Goal: Task Accomplishment & Management: Complete application form

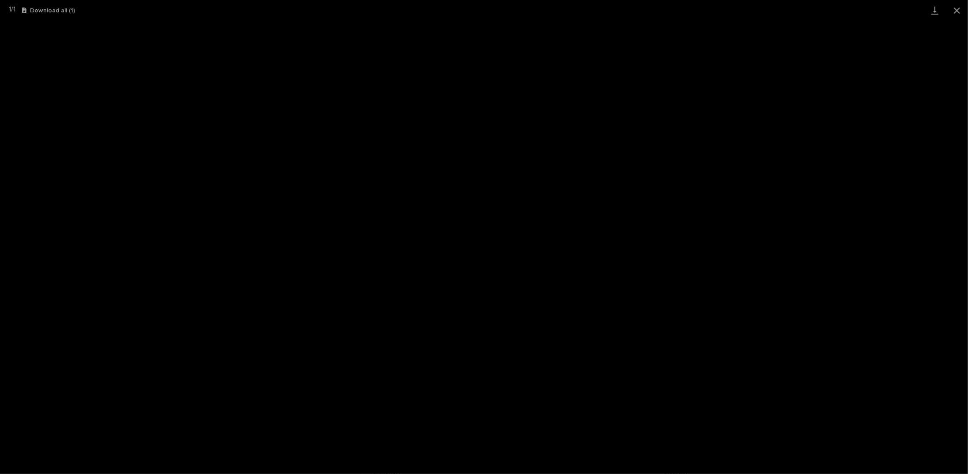
scroll to position [22, 0]
click at [958, 7] on button "Close gallery" at bounding box center [957, 10] width 22 height 21
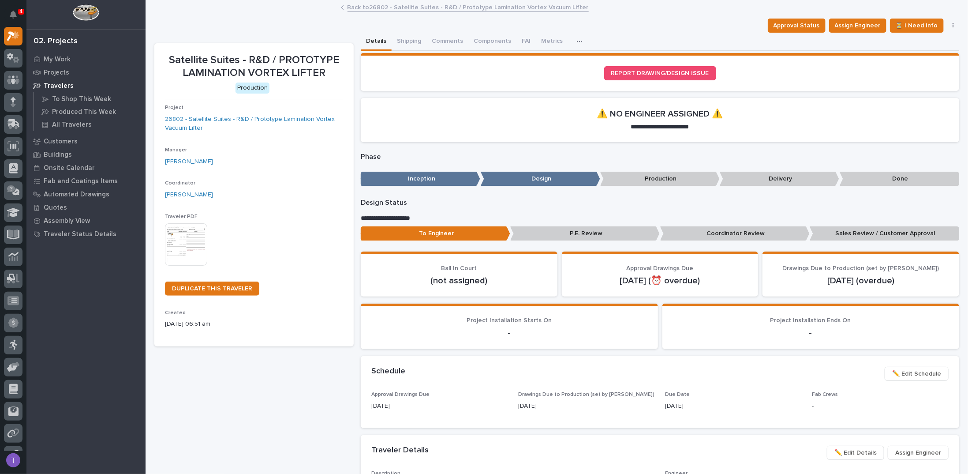
click at [352, 7] on link "Back to 26802 - Satellite Suites - R&D / Prototype Lamination Vortex Vacuum Lif…" at bounding box center [468, 7] width 241 height 10
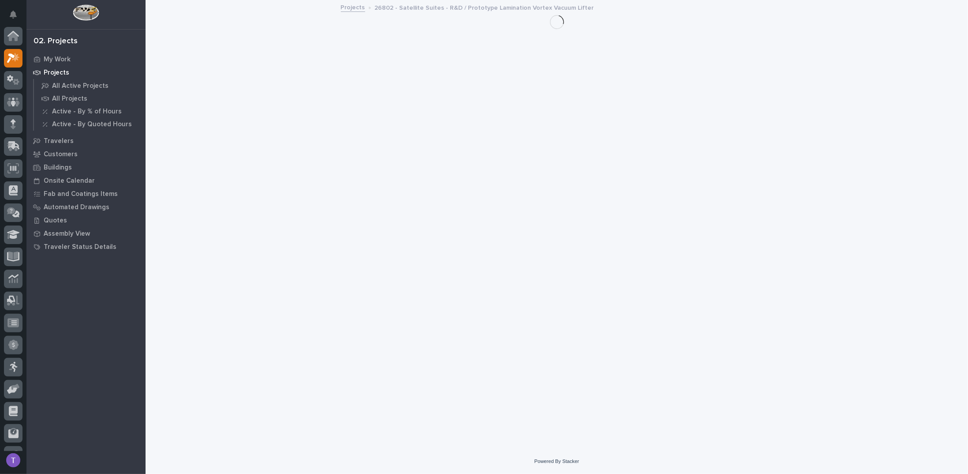
scroll to position [22, 0]
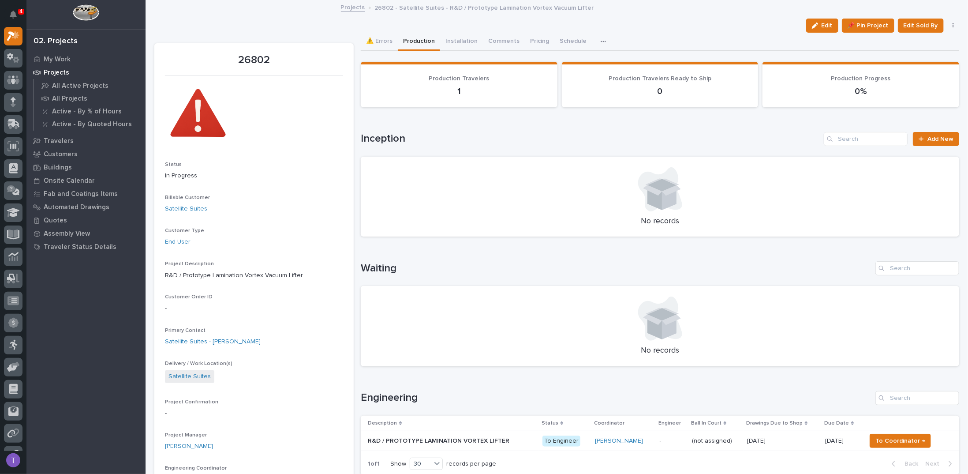
click at [349, 8] on link "Projects" at bounding box center [353, 7] width 24 height 10
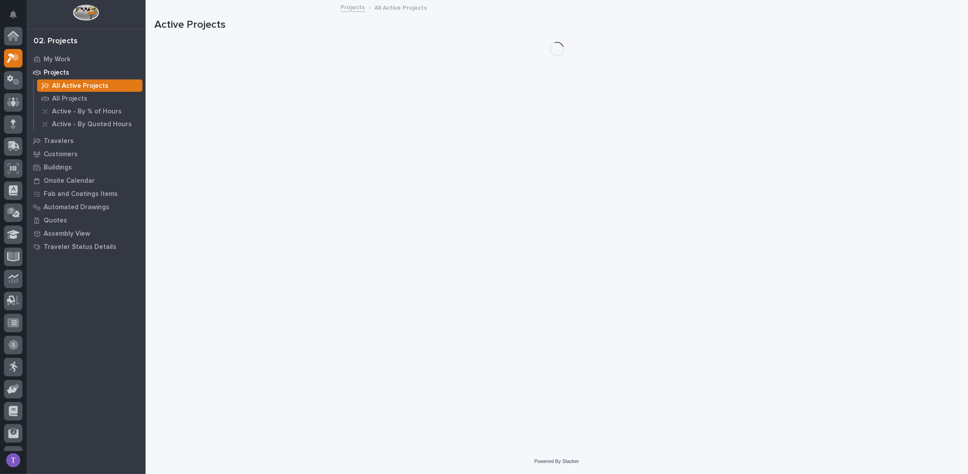
scroll to position [22, 0]
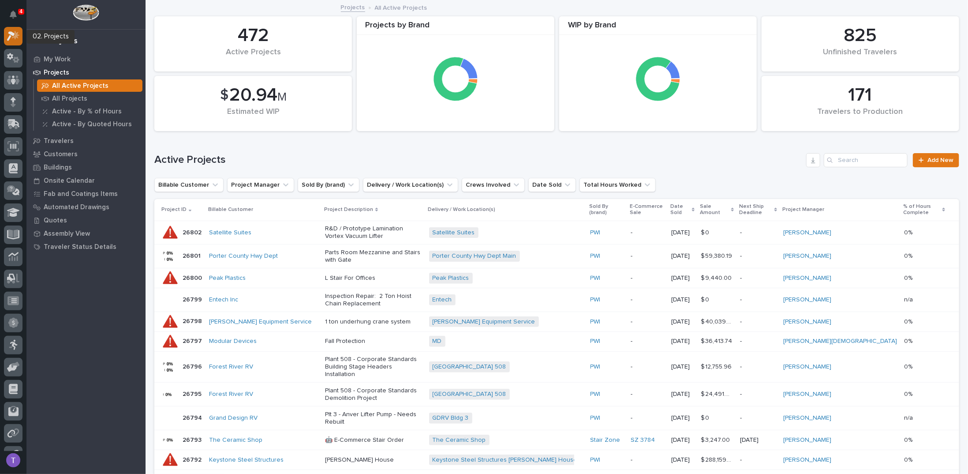
click at [11, 34] on icon at bounding box center [11, 36] width 8 height 10
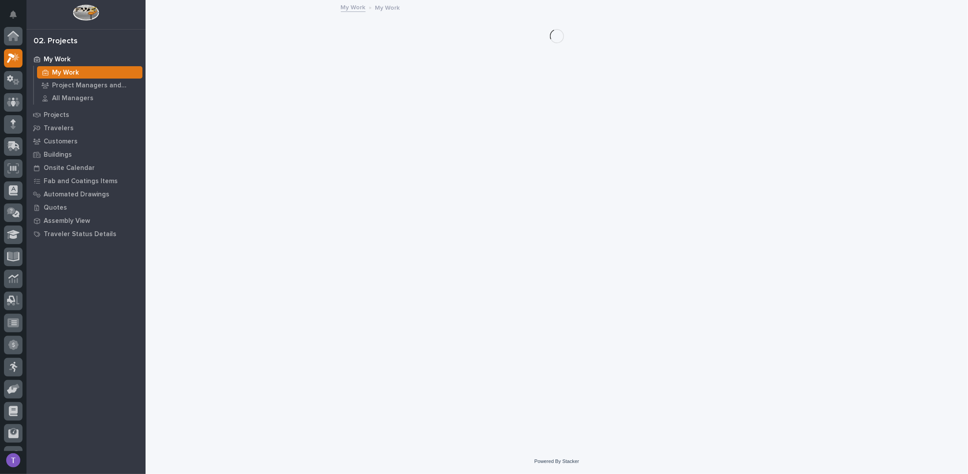
scroll to position [22, 0]
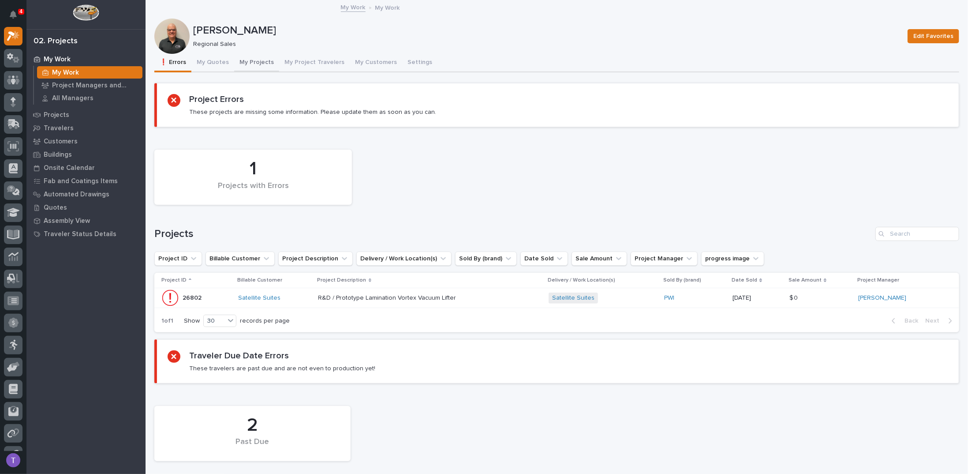
click at [251, 60] on button "My Projects" at bounding box center [256, 63] width 45 height 19
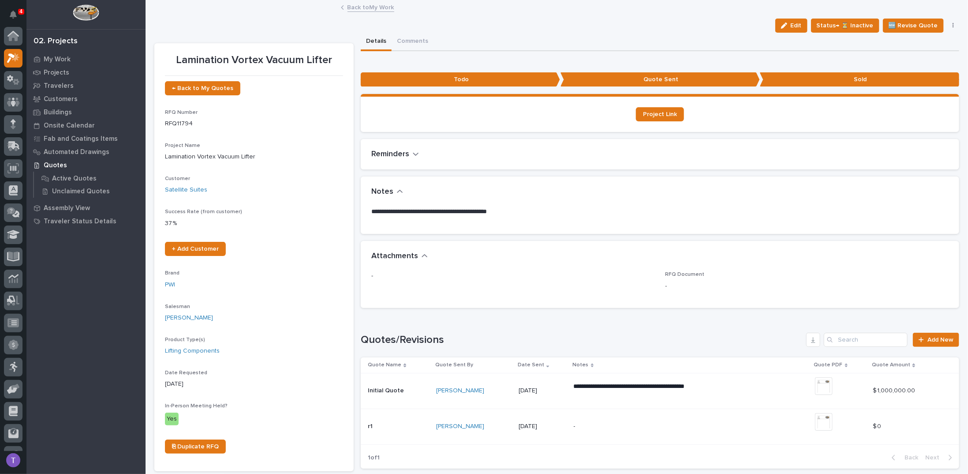
scroll to position [22, 0]
click at [348, 6] on link "Back to My Work" at bounding box center [371, 7] width 47 height 10
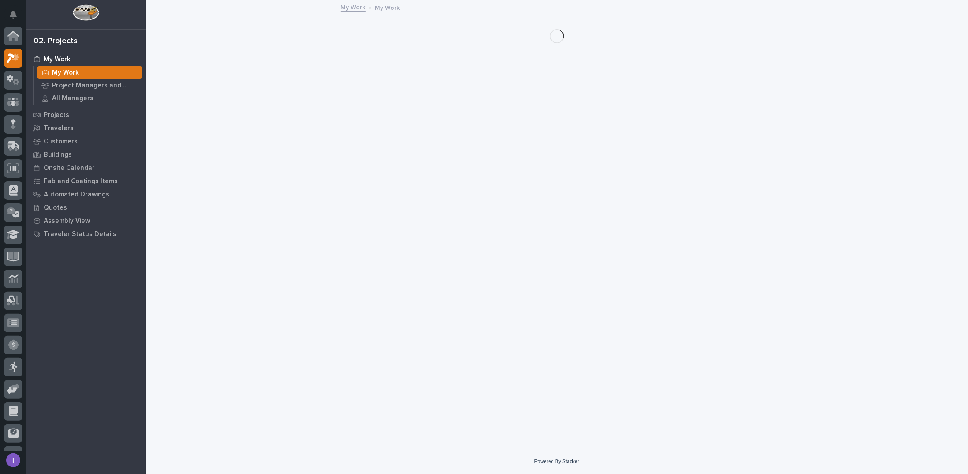
scroll to position [22, 0]
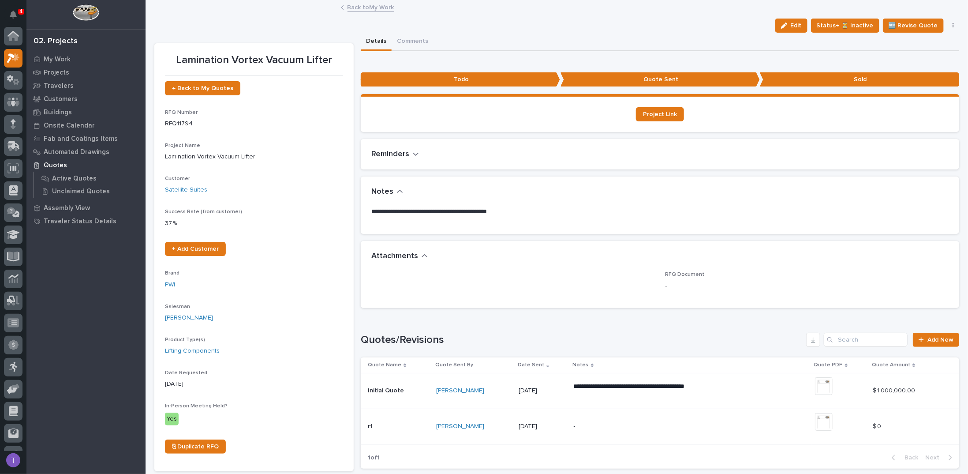
scroll to position [22, 0]
click at [348, 8] on link "Back to My Work" at bounding box center [371, 7] width 47 height 10
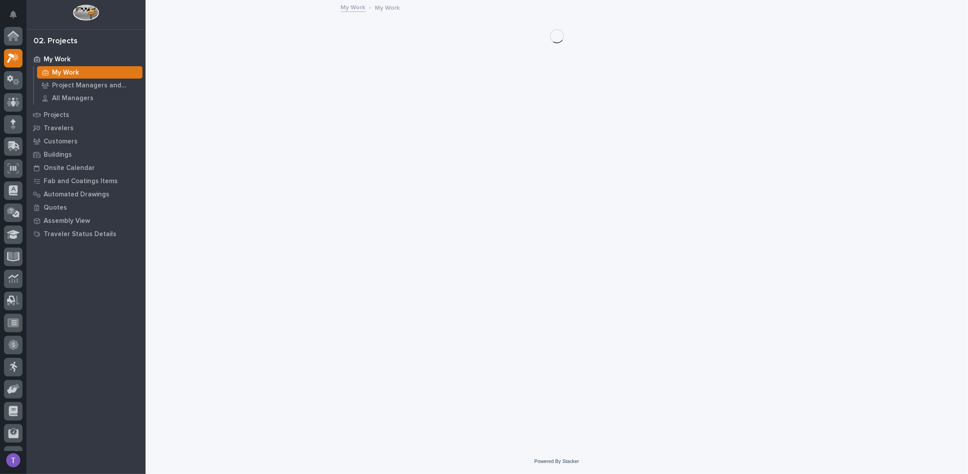
scroll to position [22, 0]
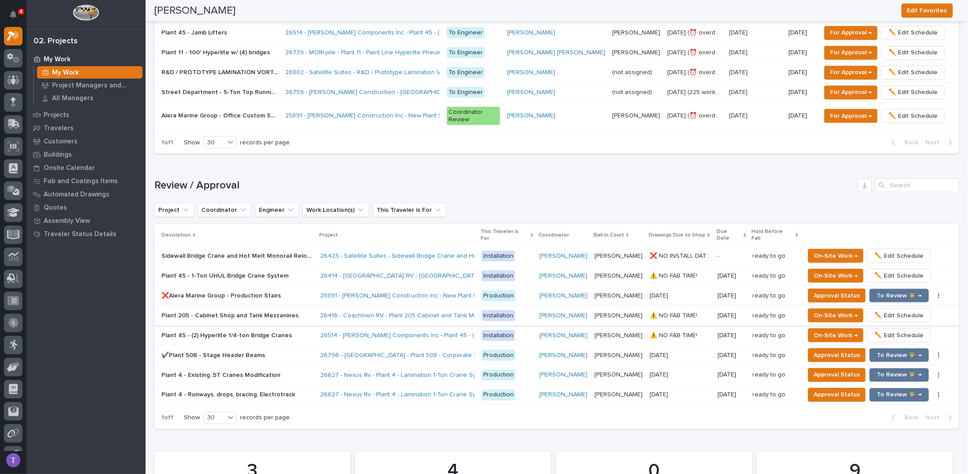
scroll to position [794, 0]
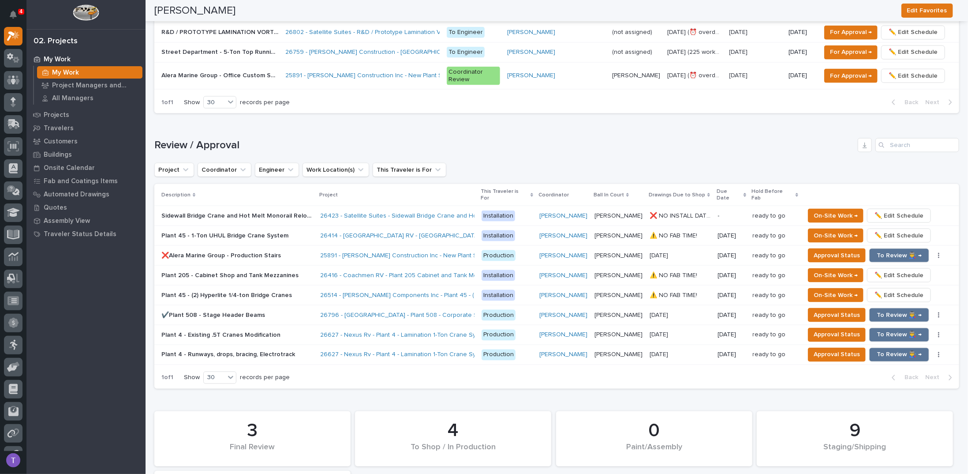
click at [256, 250] on p "❌Alera Marine Group - Production Stairs" at bounding box center [221, 254] width 121 height 9
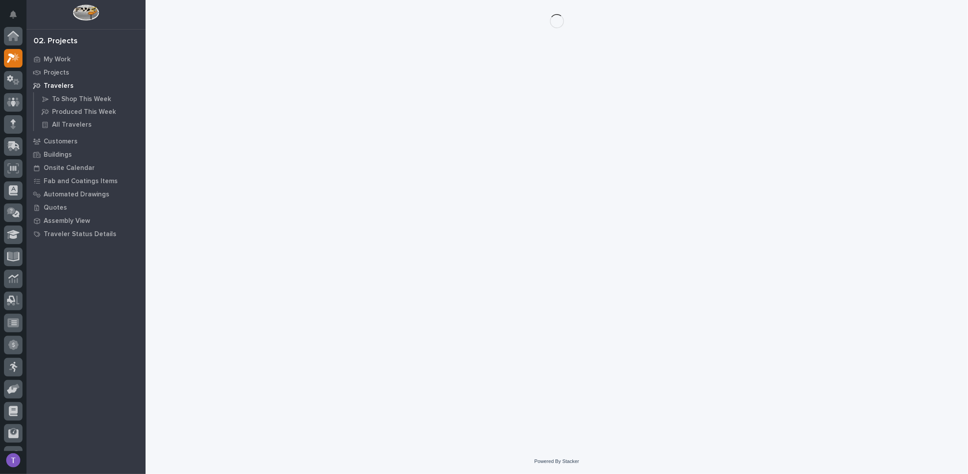
scroll to position [22, 0]
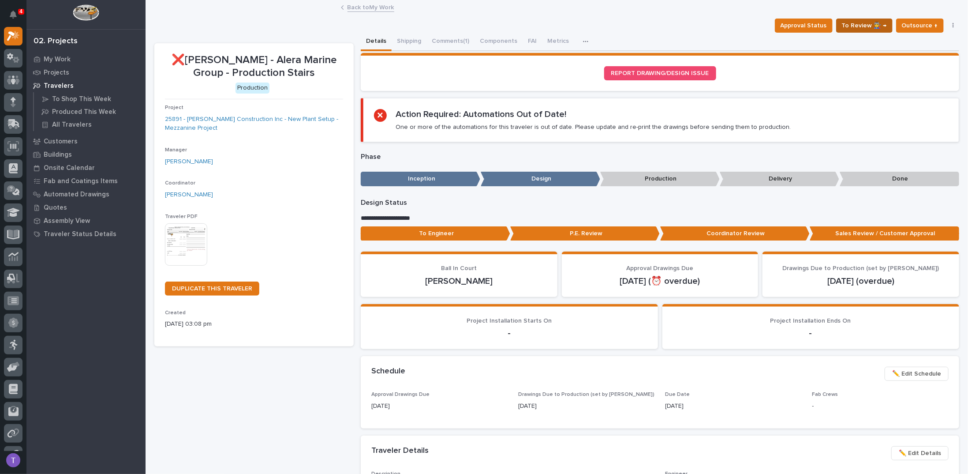
click at [857, 23] on span "To Review 👨‍🏭 →" at bounding box center [864, 25] width 45 height 11
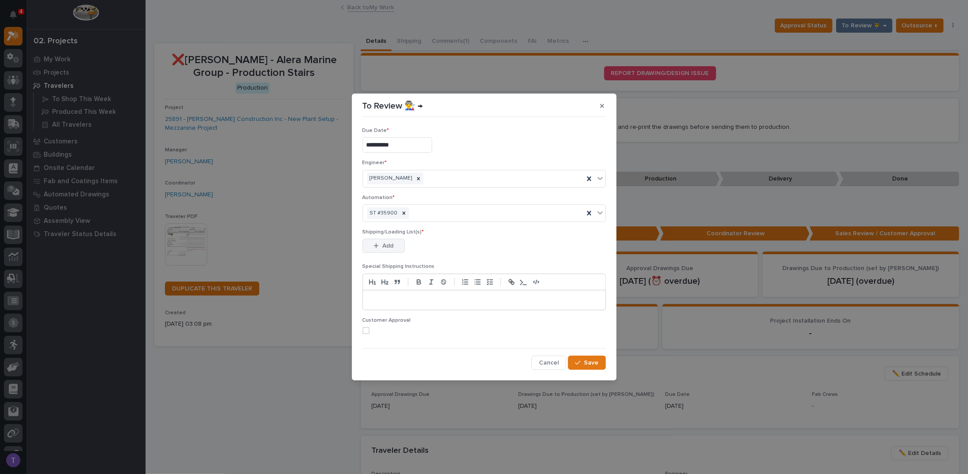
click at [379, 244] on div "button" at bounding box center [378, 246] width 9 height 6
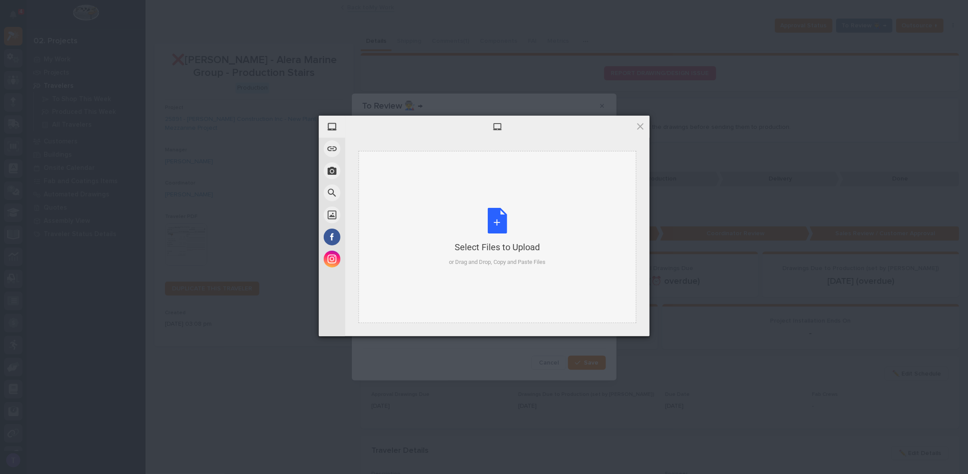
click at [499, 214] on div "Select Files to Upload or Drag and Drop, Copy and Paste Files" at bounding box center [497, 237] width 97 height 59
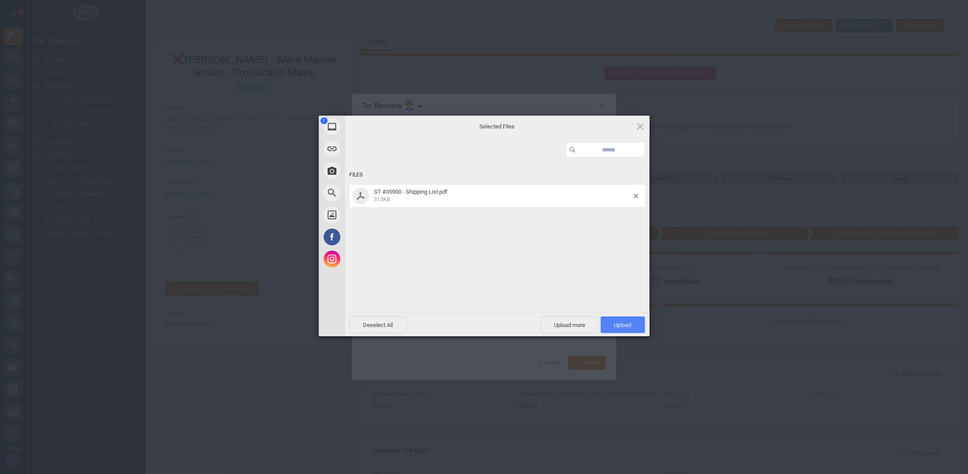
click at [623, 319] on span "Upload 1" at bounding box center [623, 324] width 45 height 17
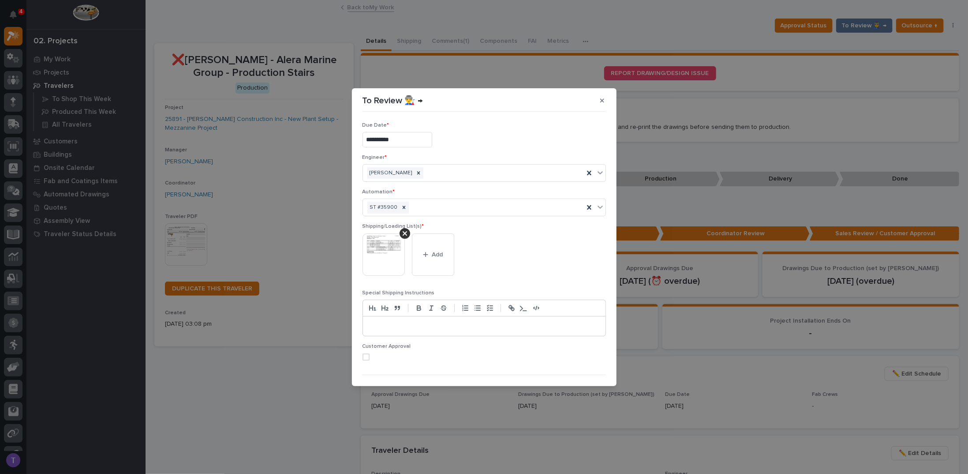
scroll to position [17, 0]
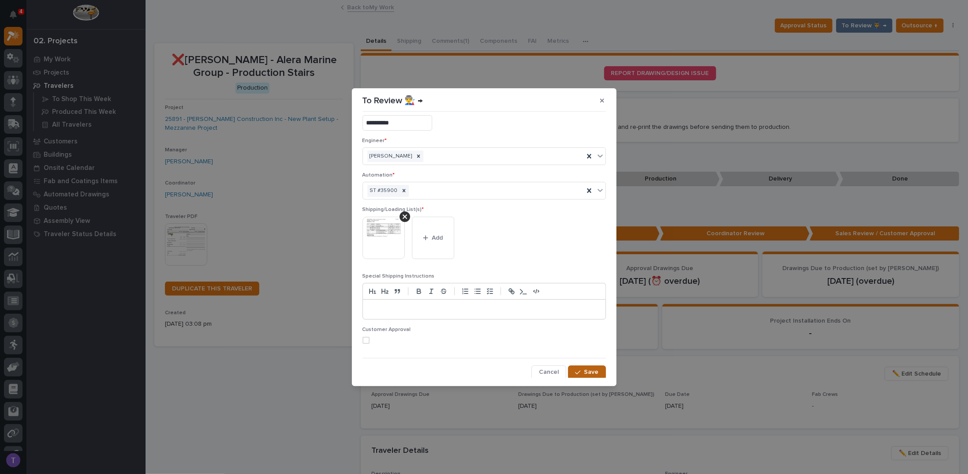
click at [584, 368] on span "Save" at bounding box center [591, 372] width 15 height 8
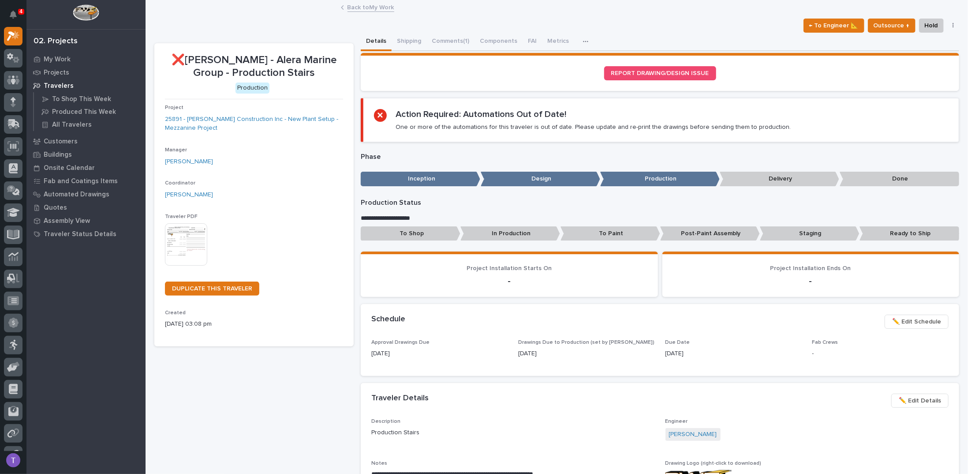
click at [352, 5] on link "Back to My Work" at bounding box center [371, 7] width 47 height 10
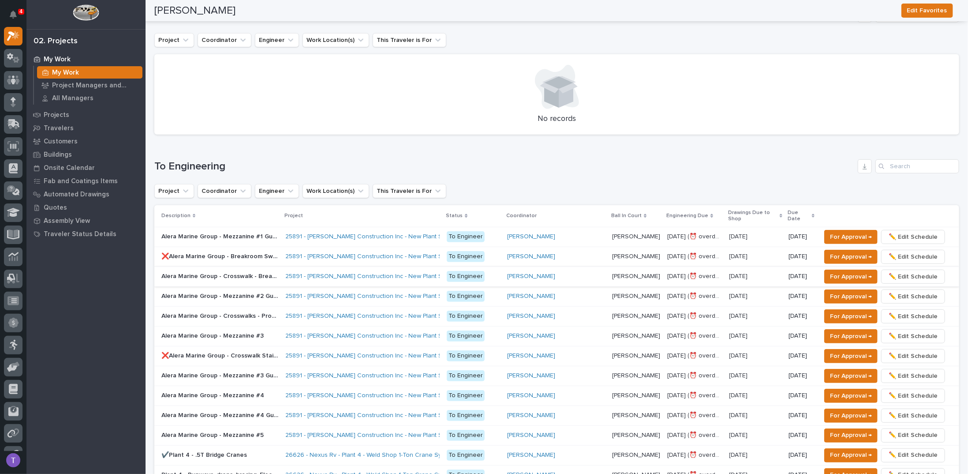
scroll to position [309, 0]
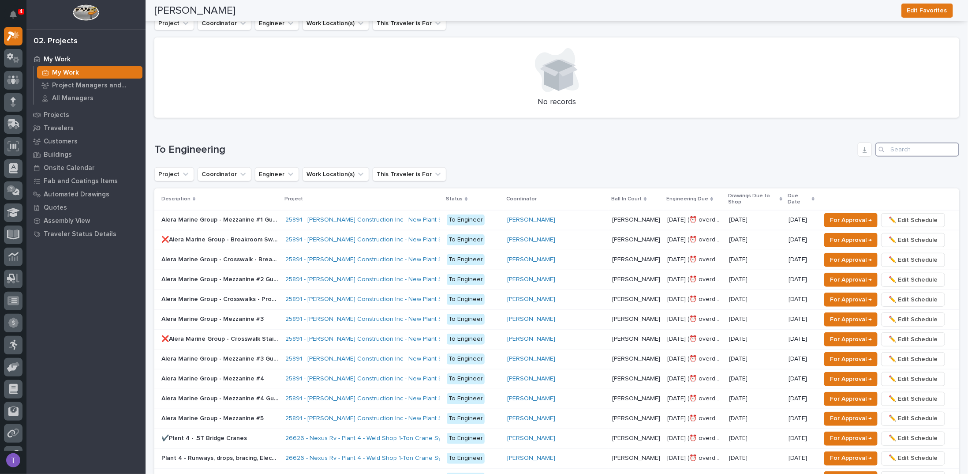
click at [893, 150] on input "Search" at bounding box center [918, 149] width 84 height 14
type input "25891"
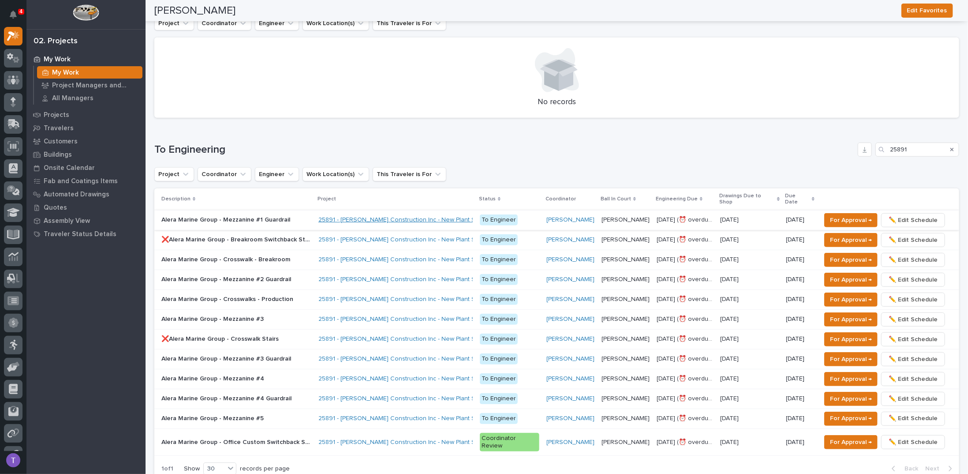
click at [350, 219] on link "25891 - [PERSON_NAME] Construction Inc - New Plant Setup - Mezzanine Project" at bounding box center [432, 219] width 228 height 7
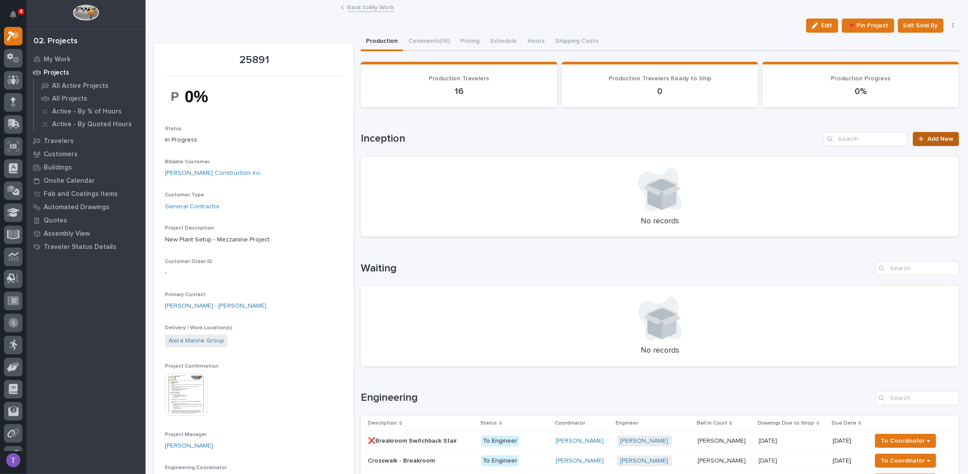
click at [931, 136] on span "Add New" at bounding box center [941, 139] width 26 height 6
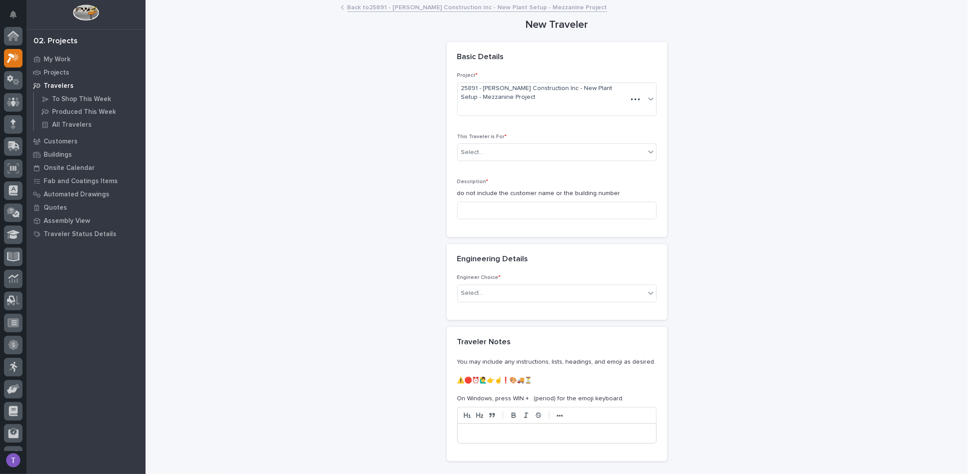
scroll to position [22, 0]
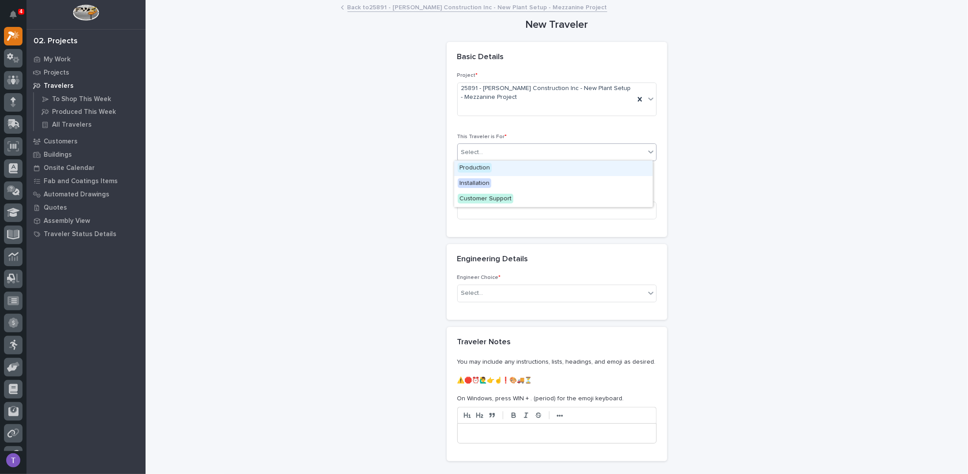
click at [495, 151] on div "Select..." at bounding box center [551, 152] width 187 height 15
click at [472, 166] on span "Production" at bounding box center [475, 168] width 34 height 10
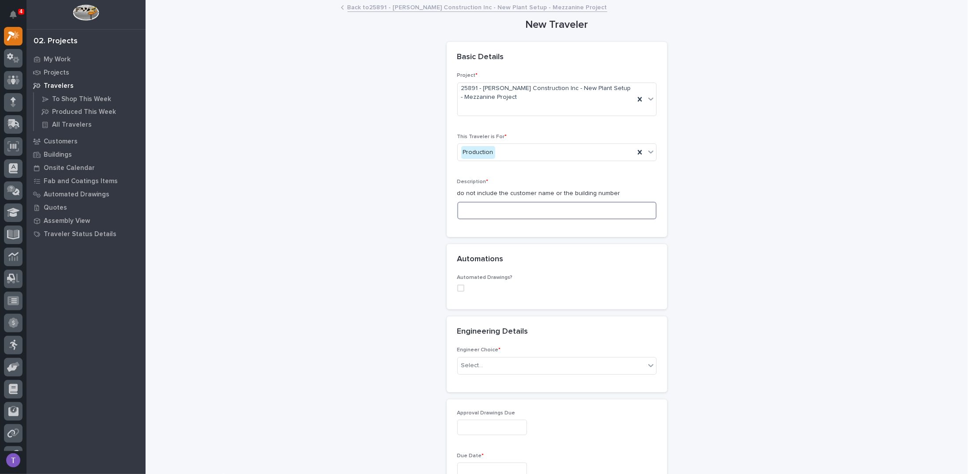
click at [479, 215] on input at bounding box center [556, 211] width 199 height 18
click at [472, 208] on input at bounding box center [556, 211] width 199 height 18
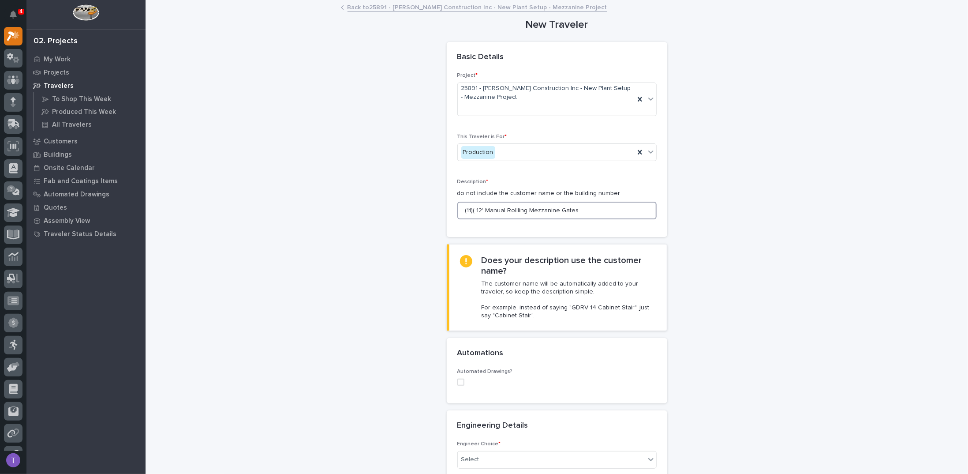
click at [465, 208] on input "(11)( 12' Manual Rollling Mezzanine Gates" at bounding box center [556, 211] width 199 height 18
click at [471, 209] on input "(11)( 12' Manual Rollling Mezzanine Gates" at bounding box center [556, 211] width 199 height 18
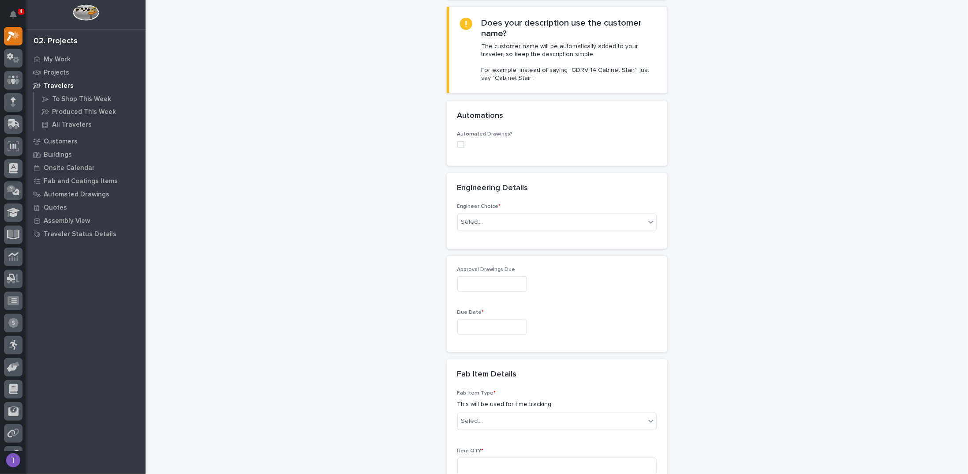
scroll to position [309, 0]
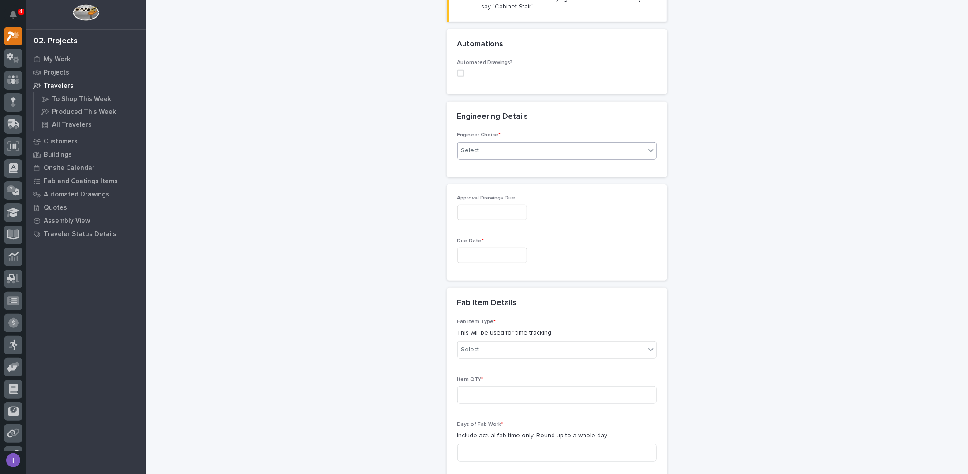
type input "(11) 12' Manual Rollling Mezzanine Gates"
click at [473, 148] on div "Select..." at bounding box center [472, 150] width 22 height 9
click at [469, 181] on div "I want my coordinator to choose an engineer" at bounding box center [553, 181] width 198 height 15
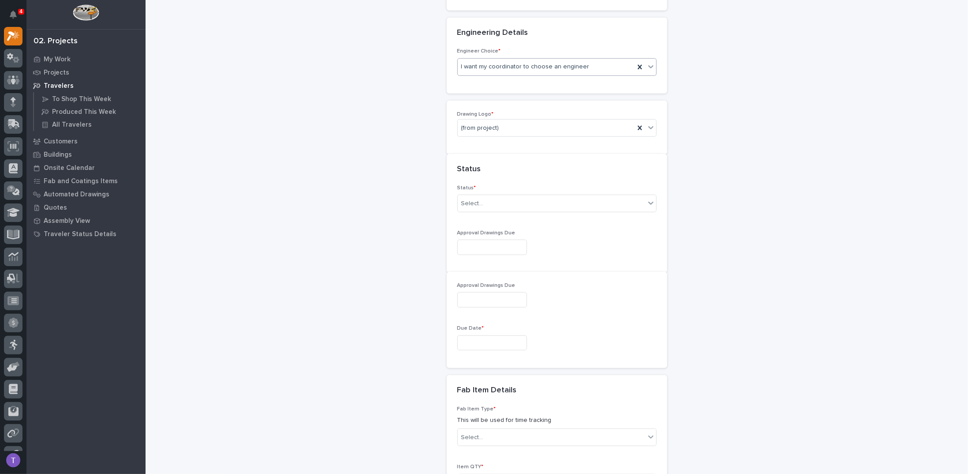
scroll to position [401, 0]
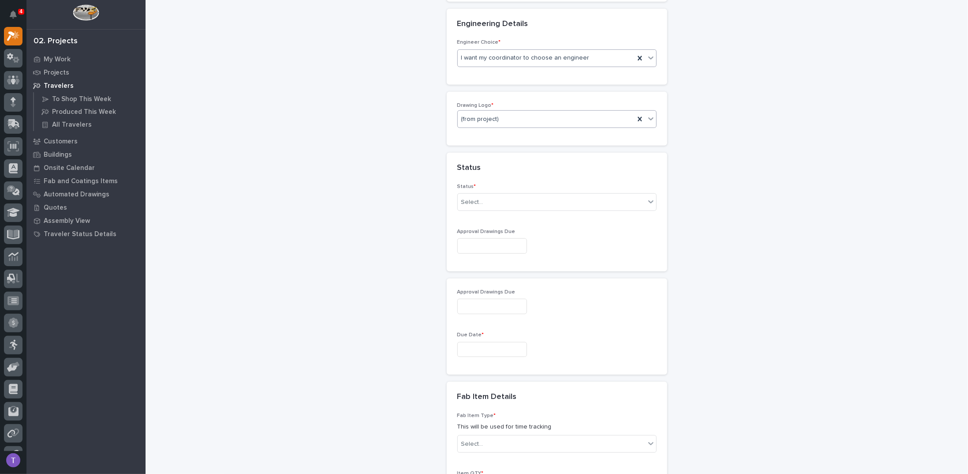
click at [475, 112] on div "(from project)" at bounding box center [546, 119] width 177 height 15
click at [462, 165] on div "PWI" at bounding box center [553, 164] width 198 height 15
click at [467, 200] on div "Select..." at bounding box center [472, 202] width 22 height 9
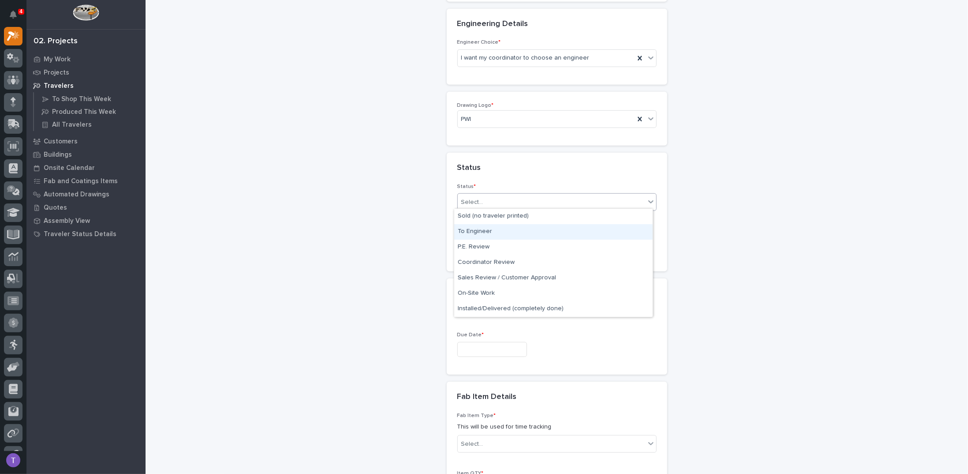
click at [470, 230] on div "To Engineer" at bounding box center [553, 231] width 198 height 15
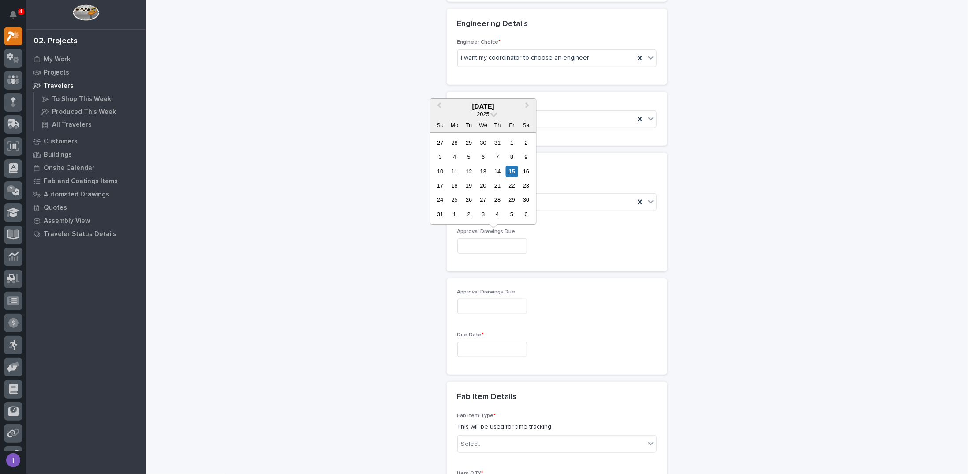
click at [471, 242] on input "text" at bounding box center [492, 245] width 70 height 15
click at [483, 183] on div "20" at bounding box center [483, 186] width 12 height 12
type input "**********"
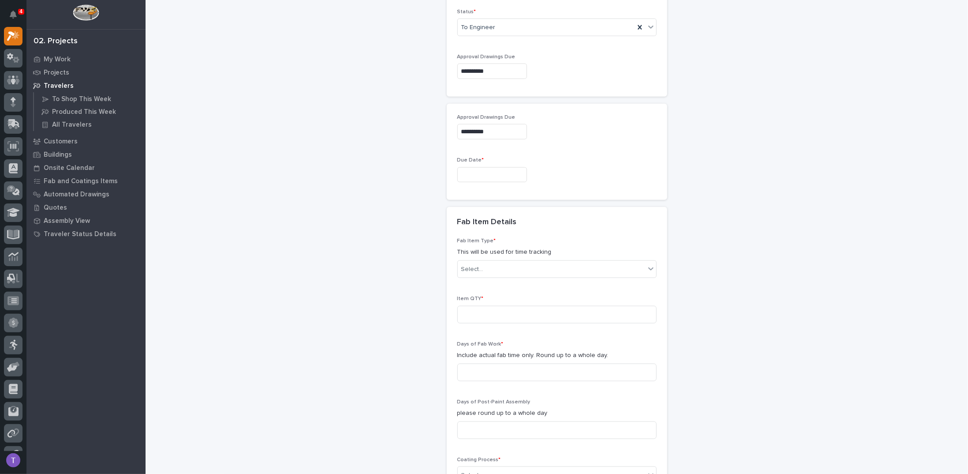
scroll to position [622, 0]
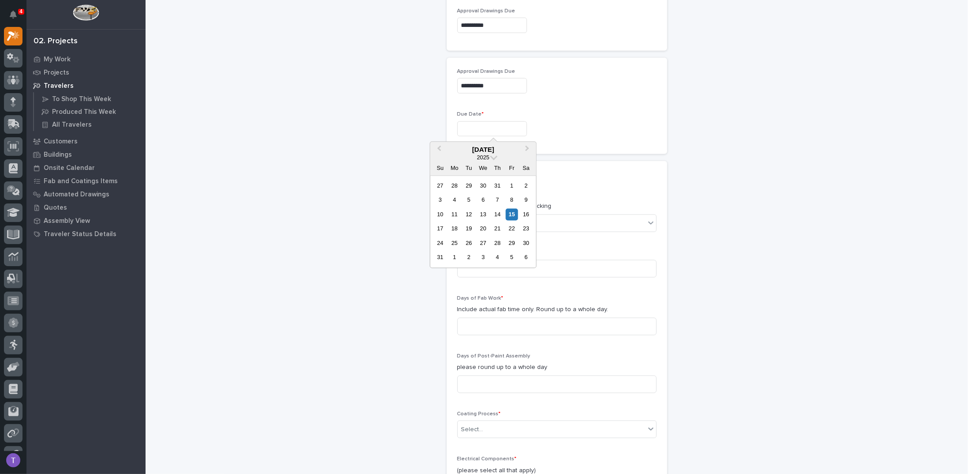
click at [475, 126] on input "text" at bounding box center [492, 128] width 70 height 15
click at [513, 241] on div "29" at bounding box center [512, 243] width 12 height 12
type input "**********"
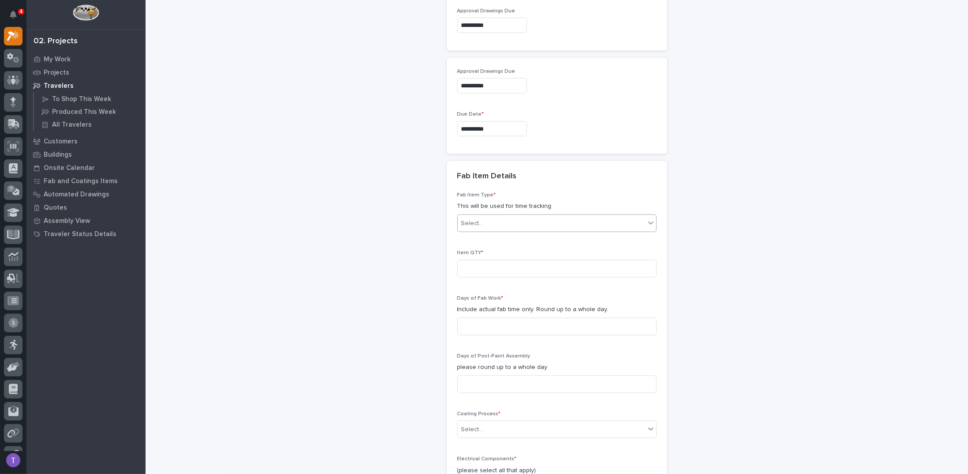
click at [476, 219] on div "Select..." at bounding box center [472, 223] width 22 height 9
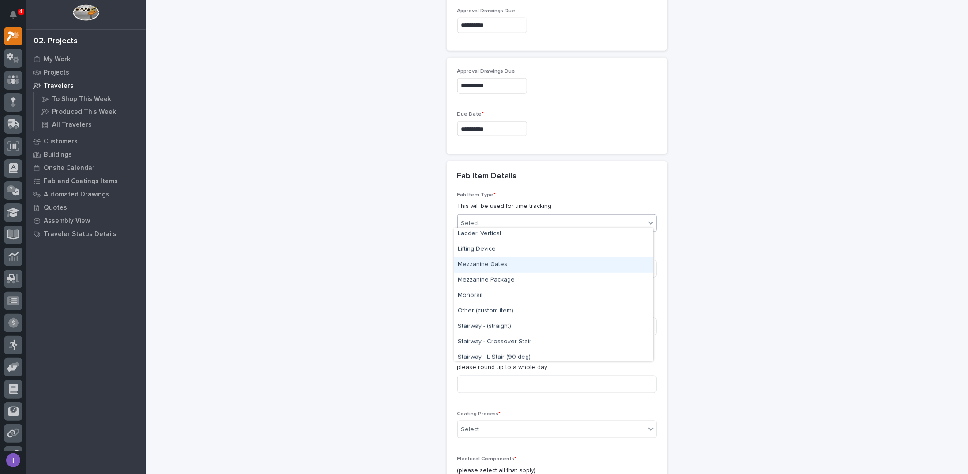
click at [473, 266] on div "Mezzanine Gates" at bounding box center [553, 264] width 198 height 15
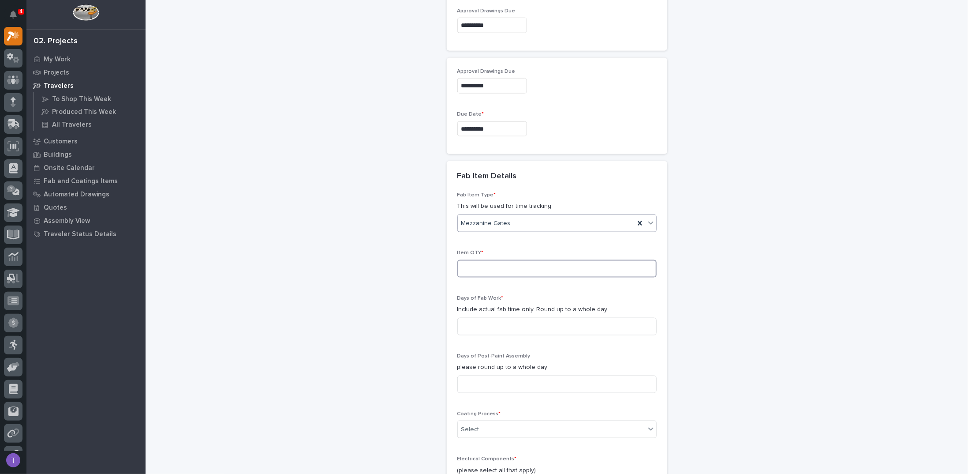
click at [473, 266] on input at bounding box center [556, 269] width 199 height 18
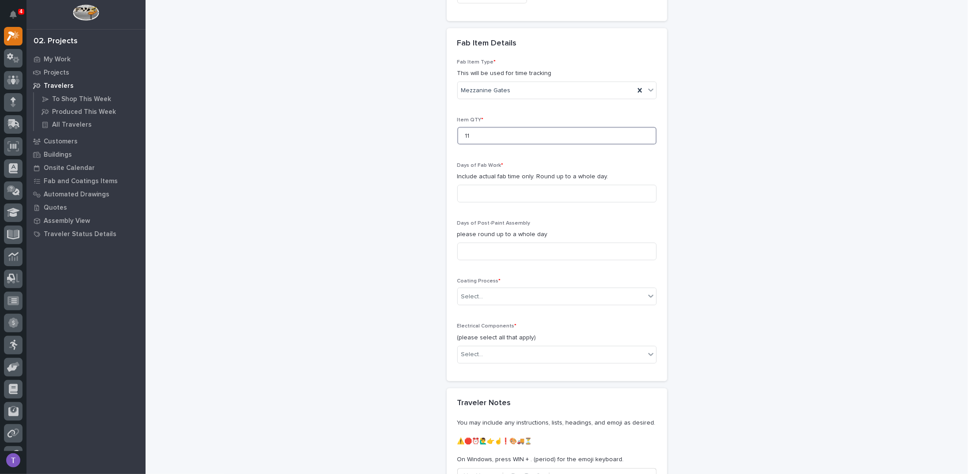
scroll to position [798, 0]
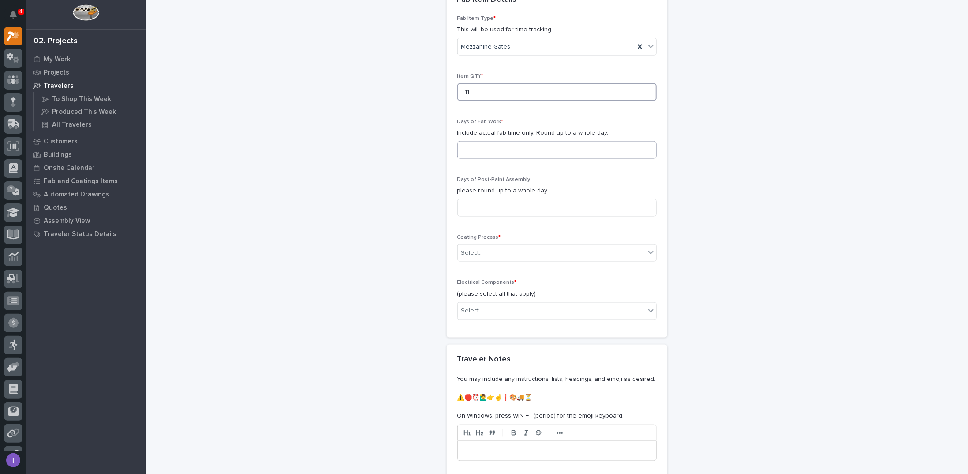
type input "11"
click at [469, 142] on input at bounding box center [556, 150] width 199 height 18
type input "5"
click at [480, 203] on input at bounding box center [556, 208] width 199 height 18
type input "1"
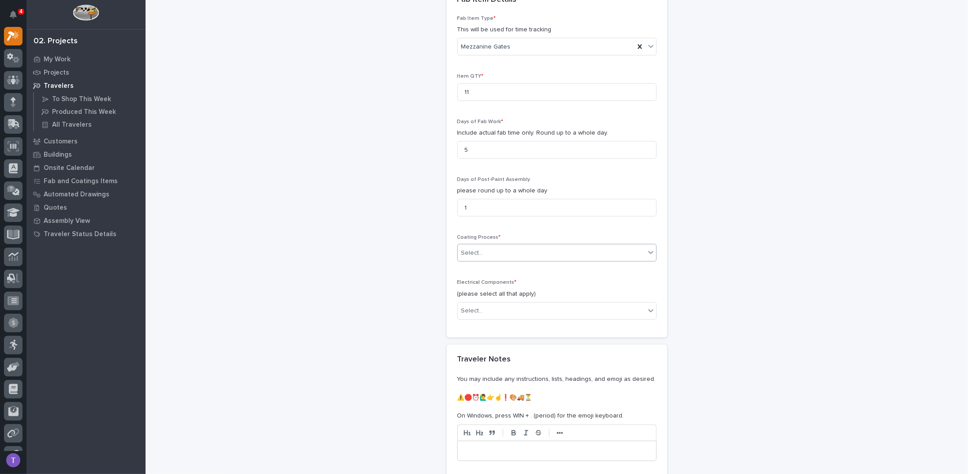
click at [463, 248] on div "Select..." at bounding box center [472, 252] width 22 height 9
click at [470, 277] on div "In-House Paint/Powder" at bounding box center [553, 280] width 198 height 15
click at [467, 306] on div "Select..." at bounding box center [472, 310] width 22 height 9
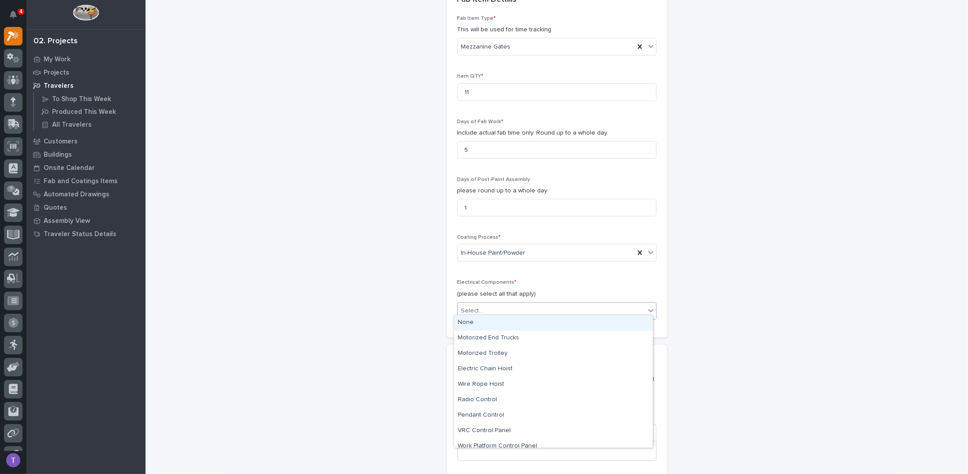
click at [467, 321] on div "None" at bounding box center [553, 322] width 198 height 15
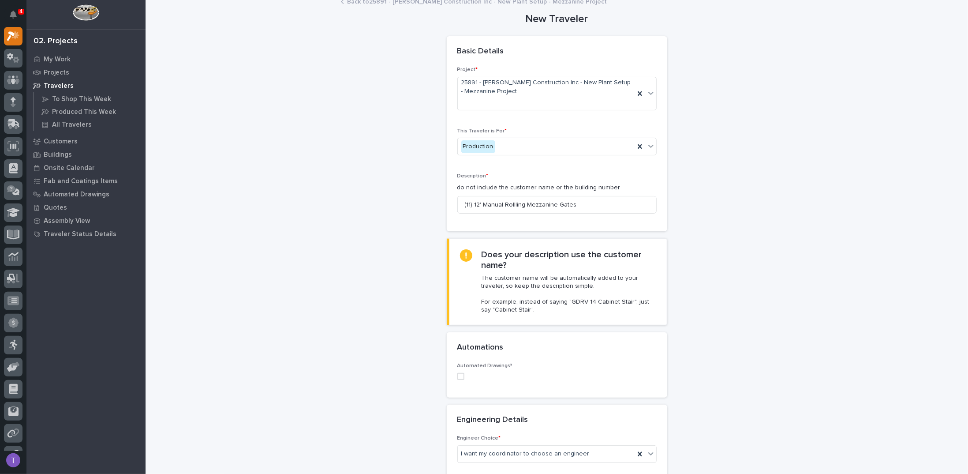
scroll to position [0, 0]
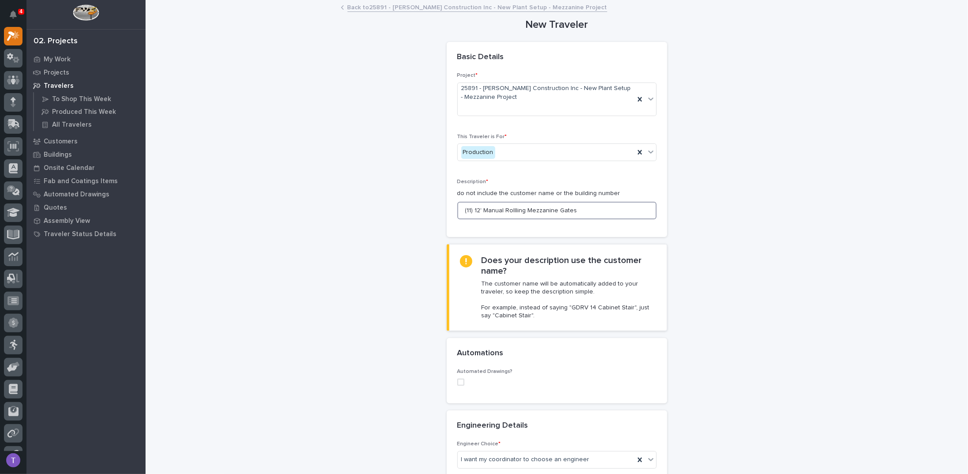
drag, startPoint x: 572, startPoint y: 209, endPoint x: 415, endPoint y: 203, distance: 156.7
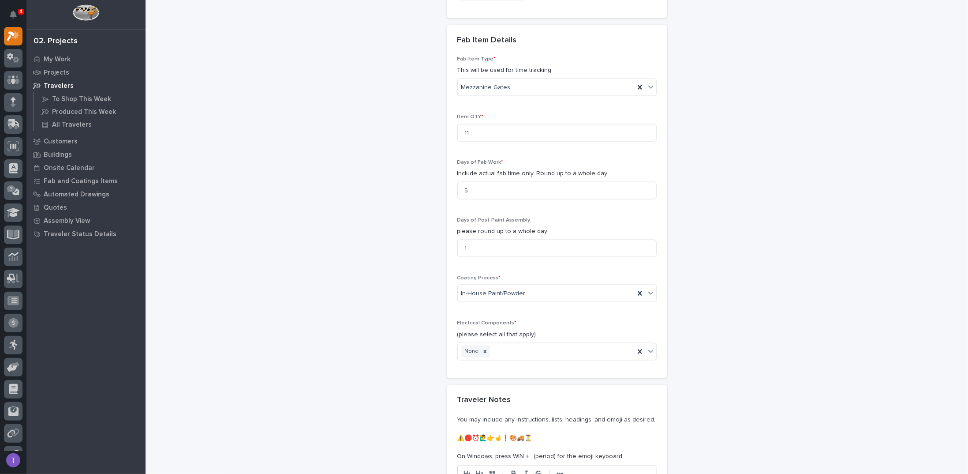
scroll to position [919, 0]
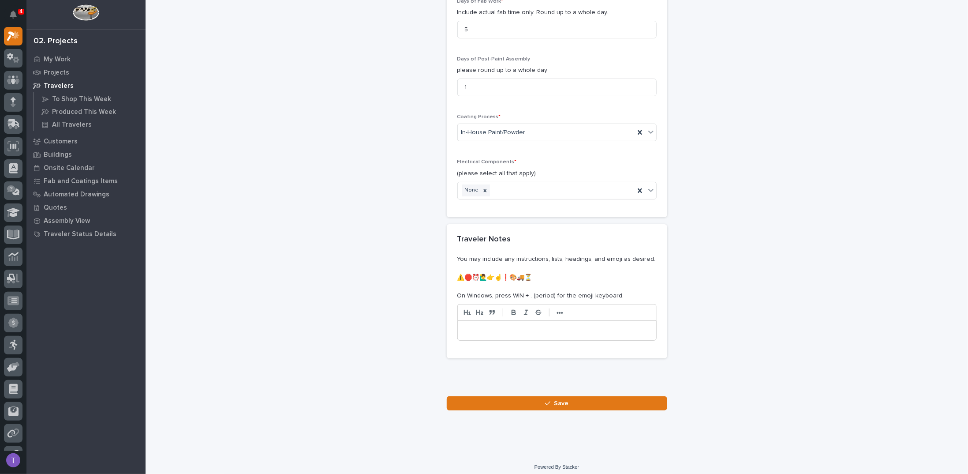
click at [476, 326] on p at bounding box center [556, 330] width 185 height 9
click at [508, 329] on div "**********" at bounding box center [557, 330] width 198 height 19
click at [509, 326] on p "**********" at bounding box center [557, 330] width 186 height 9
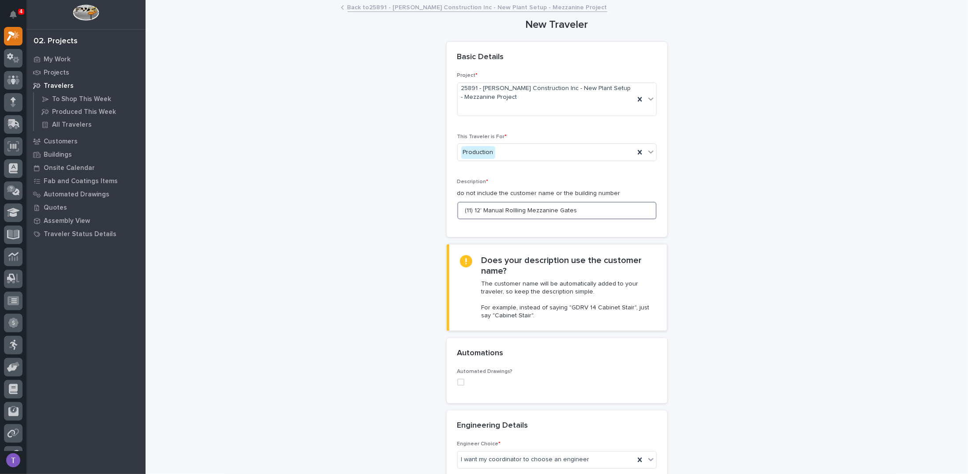
click at [509, 209] on input "(11) 12' Manual Rollling Mezzanine Gates" at bounding box center [556, 211] width 199 height 18
click at [577, 208] on input "(11) 12' Manual Rolling Mezzanine Gates" at bounding box center [556, 211] width 199 height 18
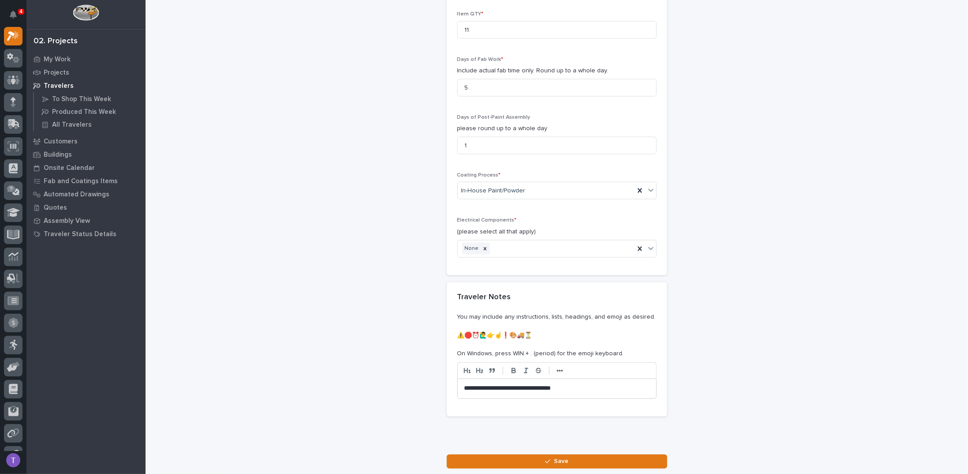
scroll to position [919, 0]
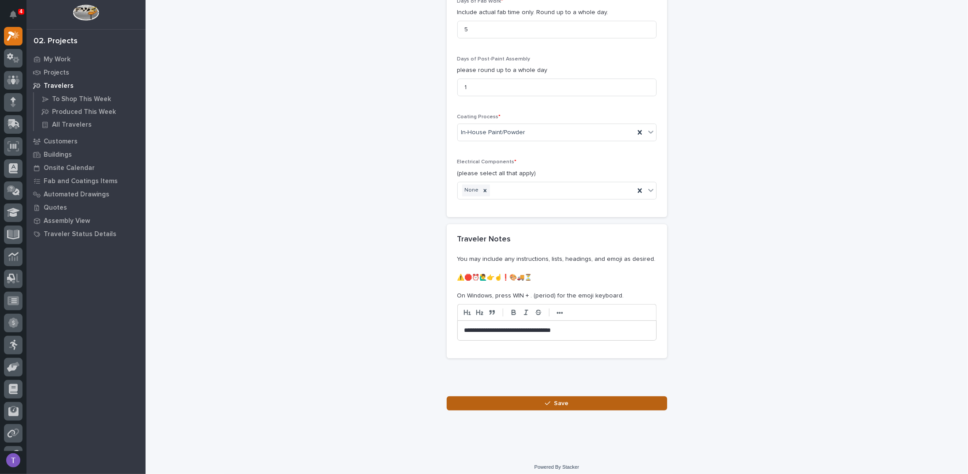
type input "(11) 12' Manual Rolling Mezzanine Gates"
click at [556, 399] on span "Save" at bounding box center [561, 403] width 15 height 8
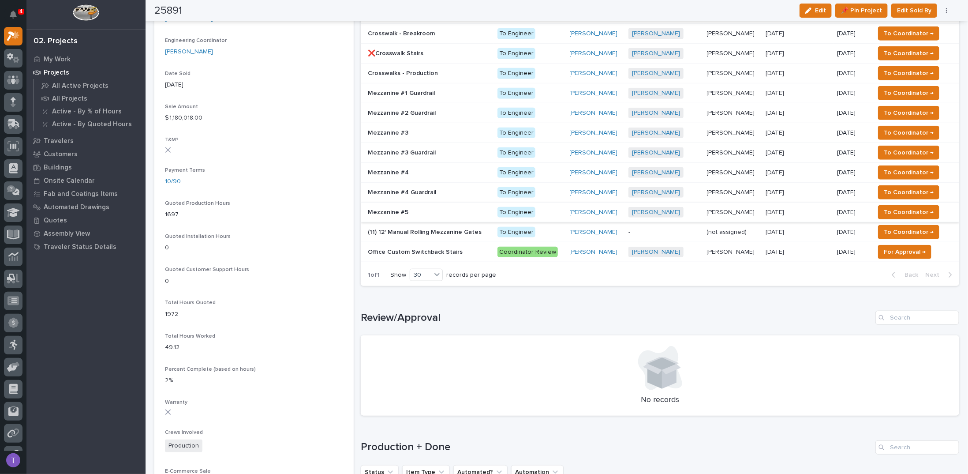
scroll to position [415, 0]
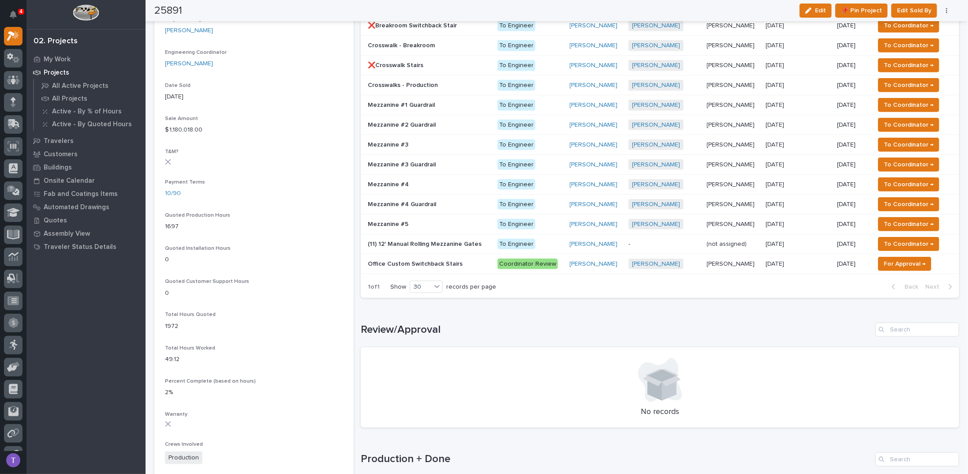
click at [423, 239] on p "(11) 12' Manual Rolling Mezzanine Gates" at bounding box center [426, 243] width 116 height 9
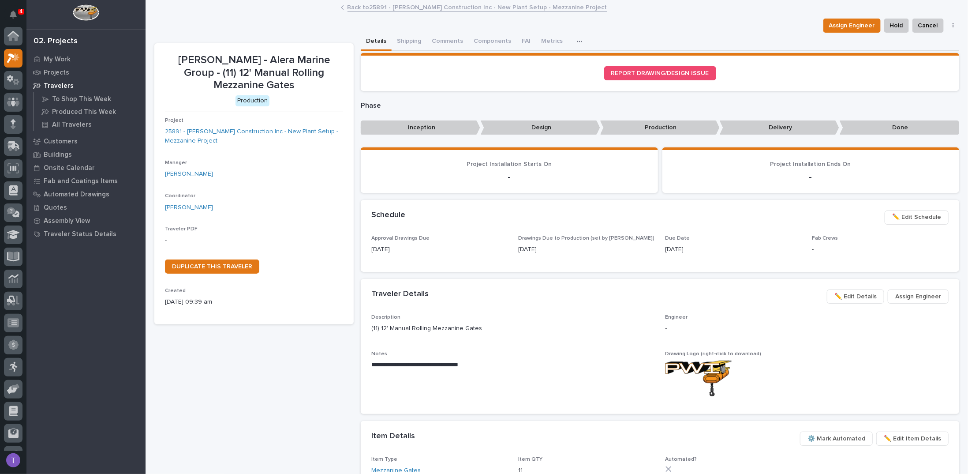
scroll to position [22, 0]
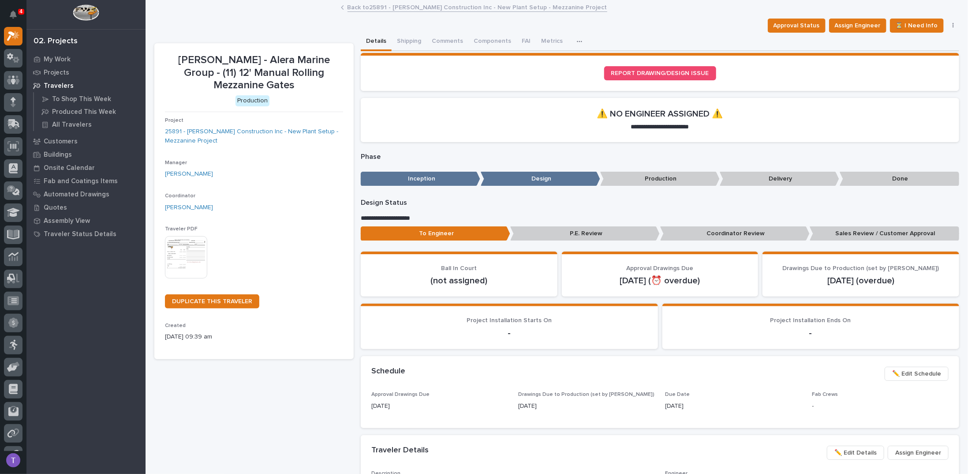
click at [186, 238] on img at bounding box center [186, 257] width 42 height 42
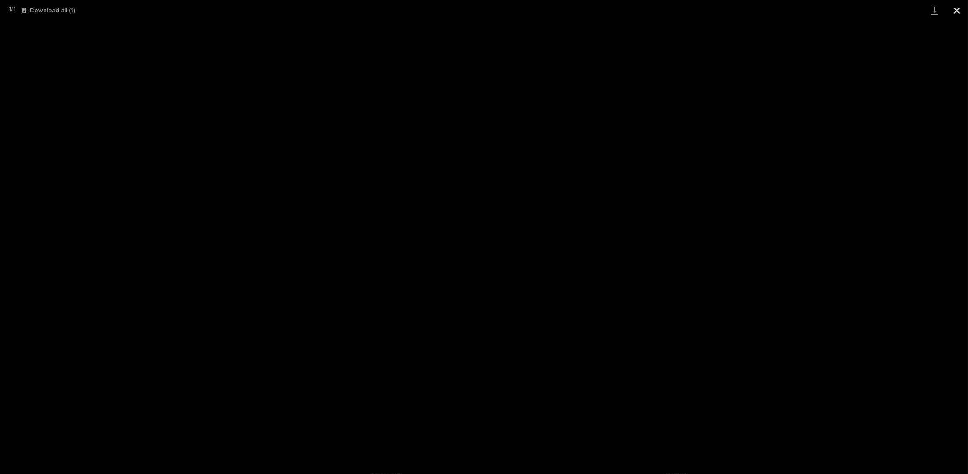
click at [958, 7] on button "Close gallery" at bounding box center [957, 10] width 22 height 21
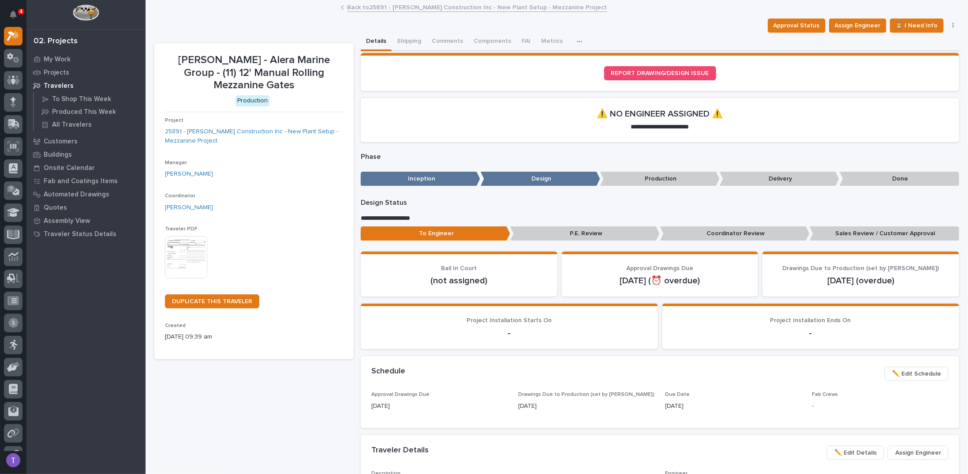
click at [253, 24] on div "Approval Status Assign Engineer ⏳ I Need Info To Review 👨‍🏭 → Hold Cancel Chang…" at bounding box center [556, 26] width 805 height 14
click at [354, 7] on link "Back to 25891 - [PERSON_NAME] Construction Inc - New Plant Setup - Mezzanine Pr…" at bounding box center [478, 7] width 260 height 10
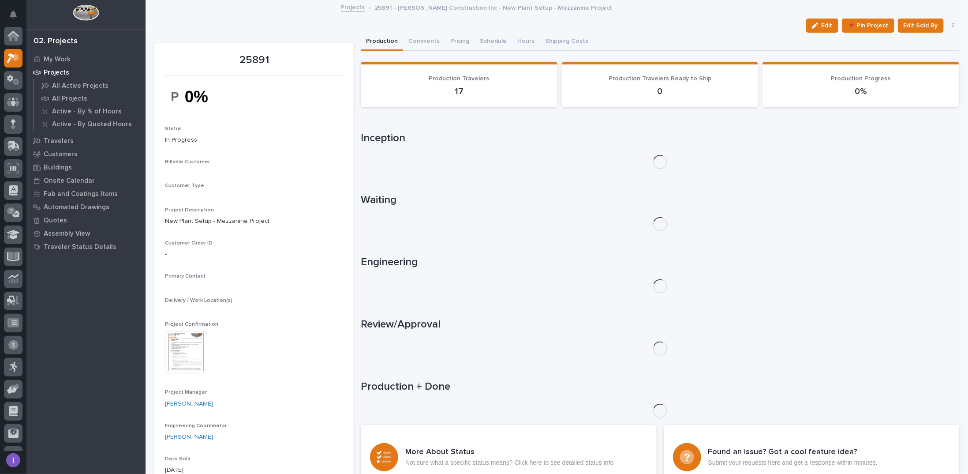
scroll to position [22, 0]
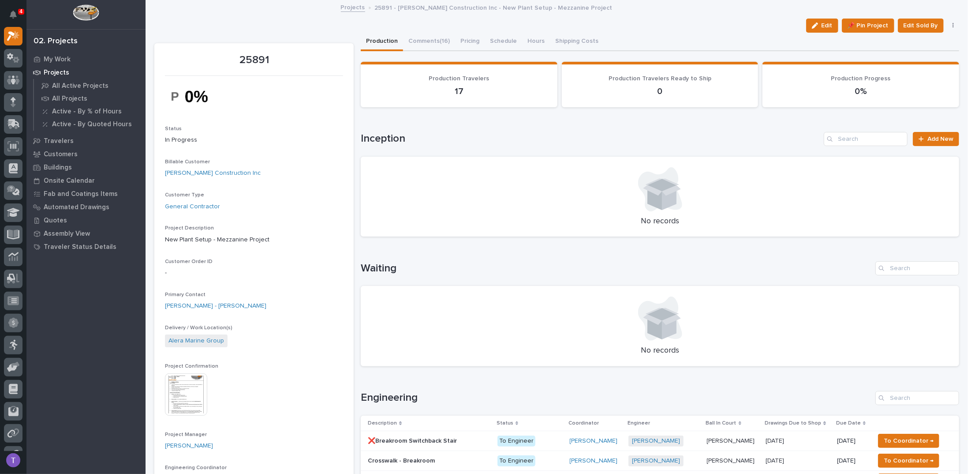
click at [354, 7] on link "Projects" at bounding box center [353, 7] width 24 height 10
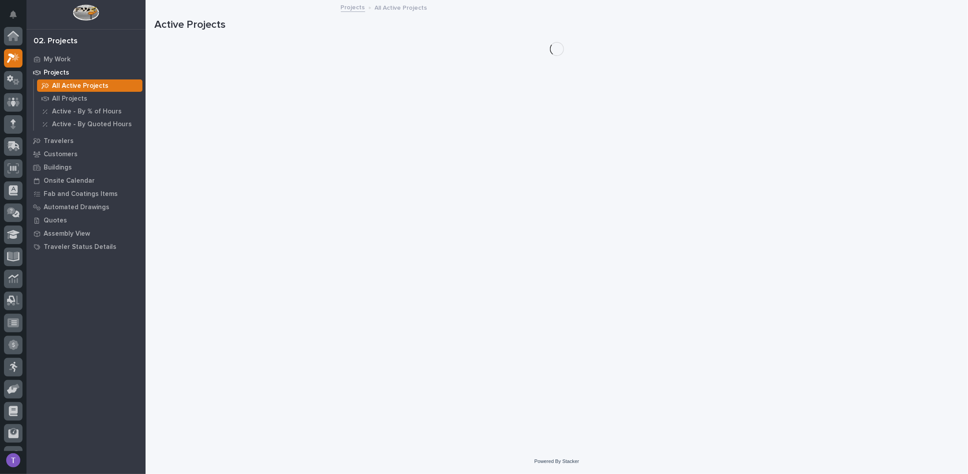
scroll to position [22, 0]
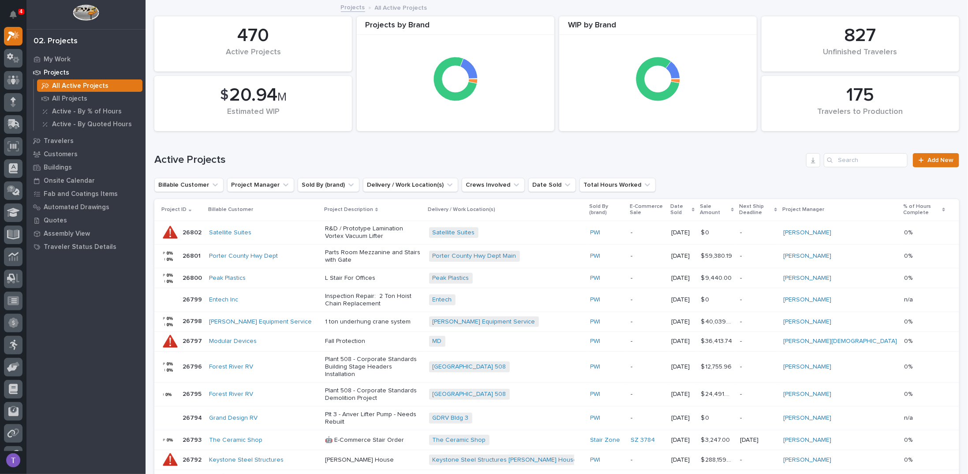
click at [52, 71] on p "Projects" at bounding box center [57, 73] width 26 height 8
click at [11, 31] on icon at bounding box center [11, 36] width 8 height 10
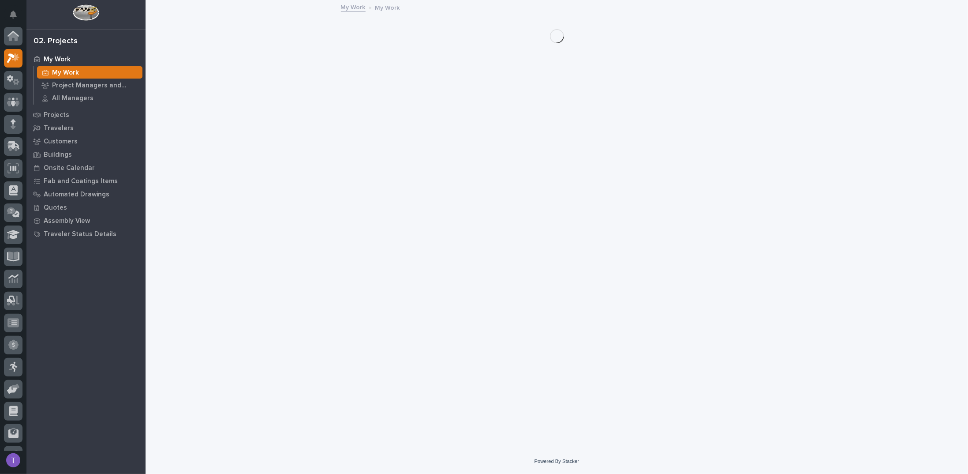
scroll to position [22, 0]
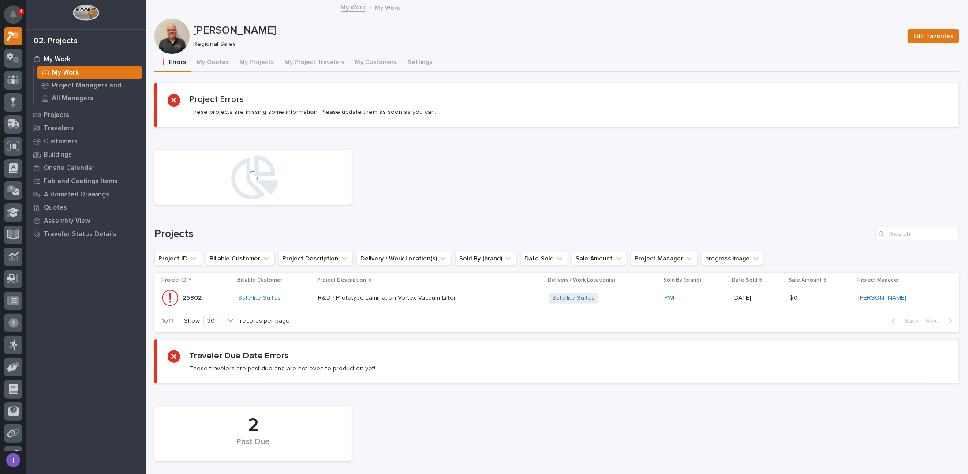
click at [13, 13] on icon "Notifications" at bounding box center [13, 15] width 7 height 8
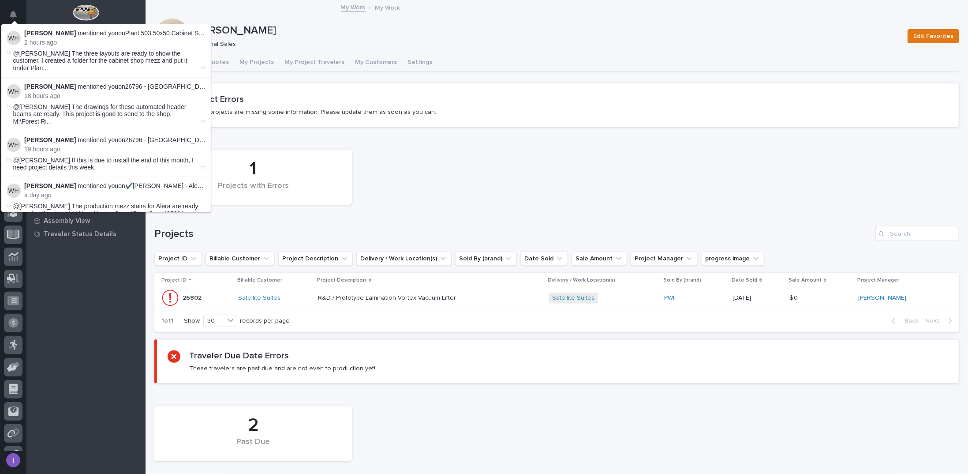
click at [473, 162] on div "1 Projects with Errors" at bounding box center [557, 177] width 814 height 64
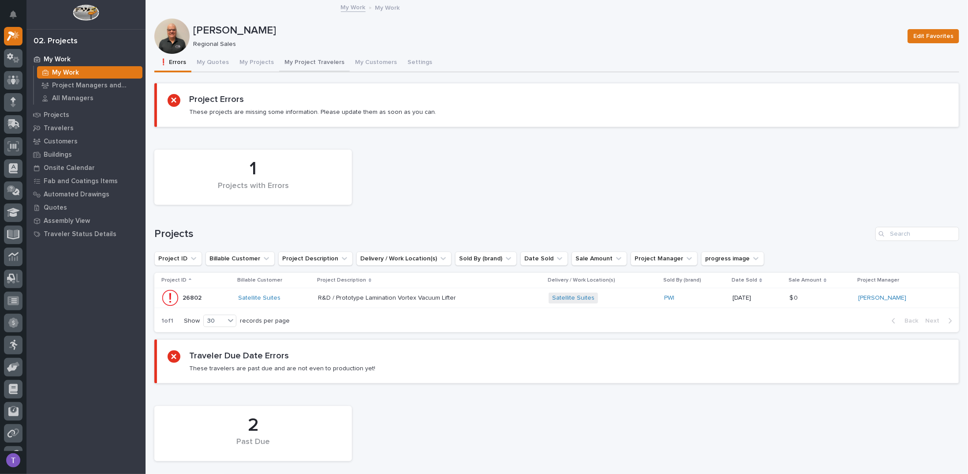
click at [299, 61] on button "My Project Travelers" at bounding box center [314, 63] width 71 height 19
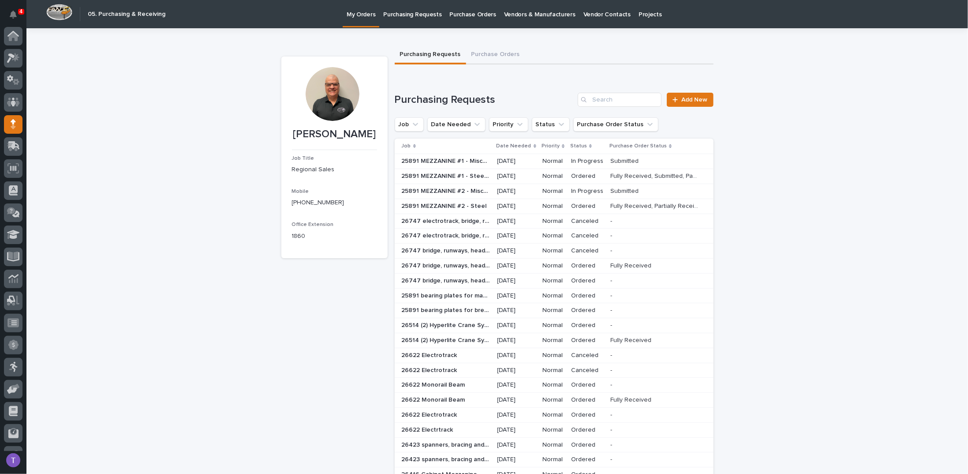
scroll to position [39, 0]
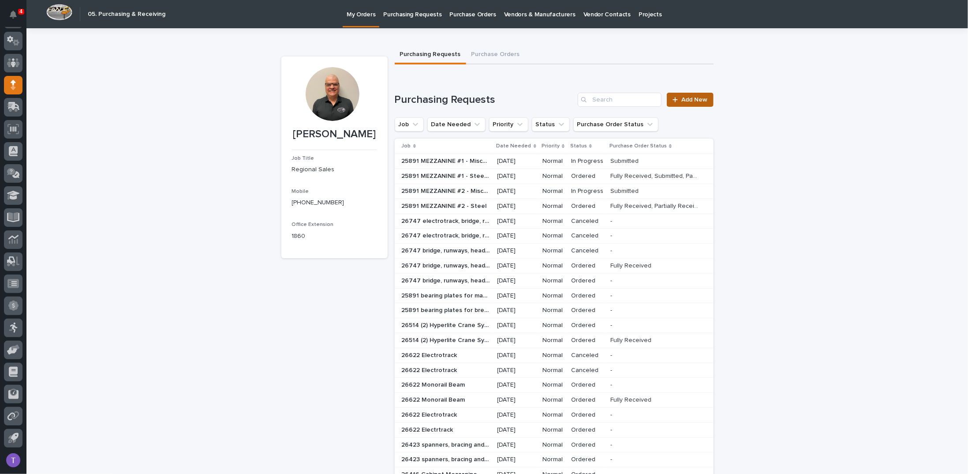
click at [685, 99] on span "Add New" at bounding box center [695, 100] width 26 height 6
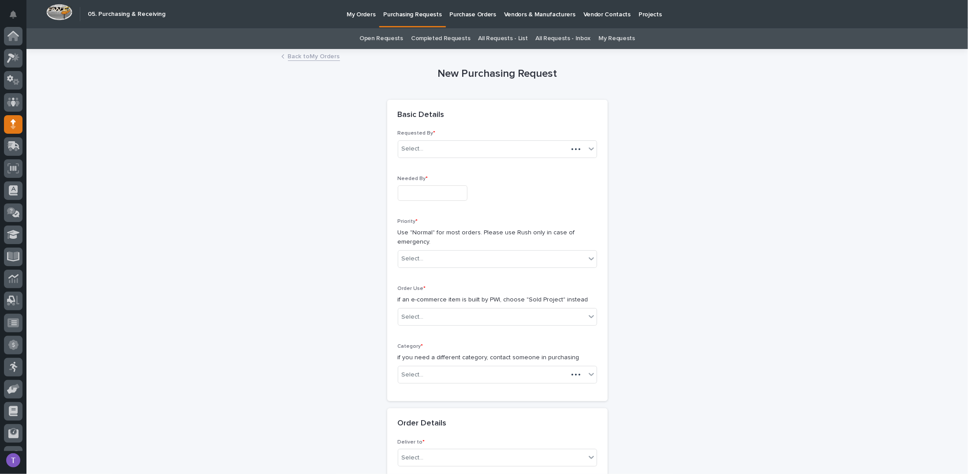
scroll to position [39, 0]
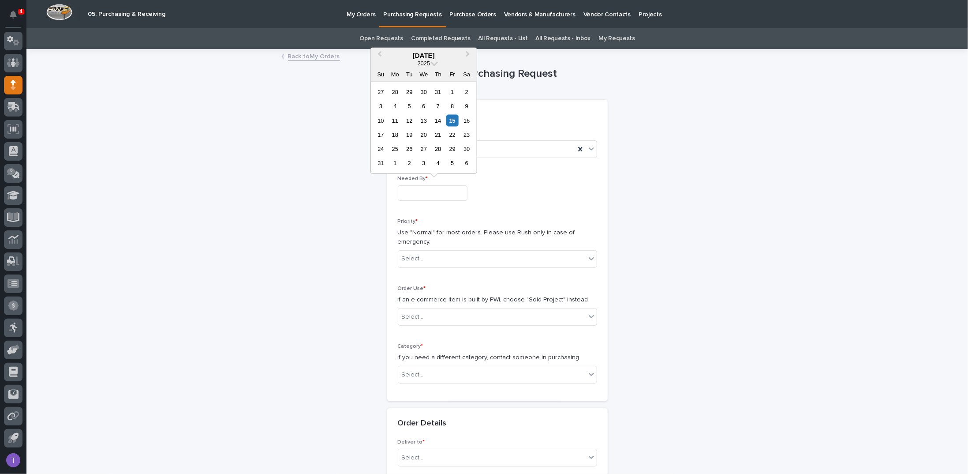
click at [420, 193] on input "text" at bounding box center [433, 192] width 70 height 15
click at [452, 146] on div "29" at bounding box center [452, 149] width 12 height 12
click at [429, 254] on div "Select..." at bounding box center [491, 258] width 187 height 15
click at [447, 191] on input "**********" at bounding box center [433, 192] width 70 height 15
click at [396, 133] on div "18" at bounding box center [395, 135] width 12 height 12
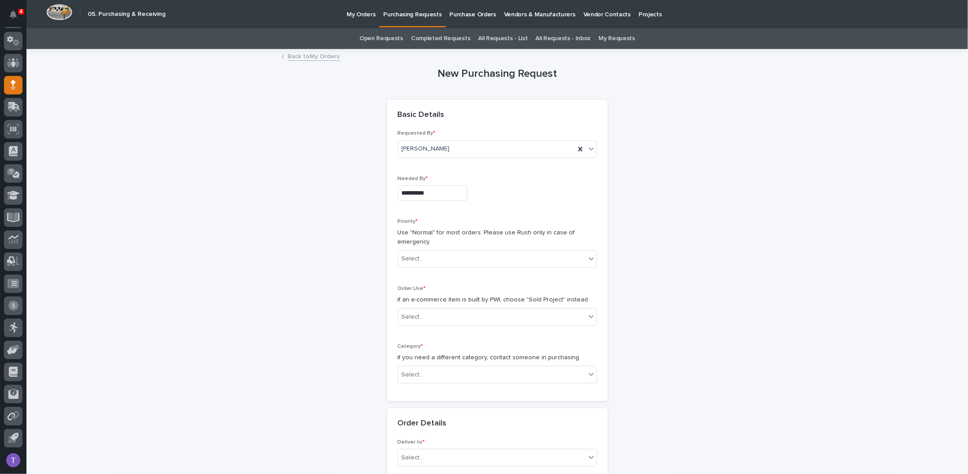
type input "**********"
click at [430, 255] on div "Select..." at bounding box center [491, 258] width 187 height 15
click at [409, 304] on div "Normal" at bounding box center [494, 305] width 198 height 15
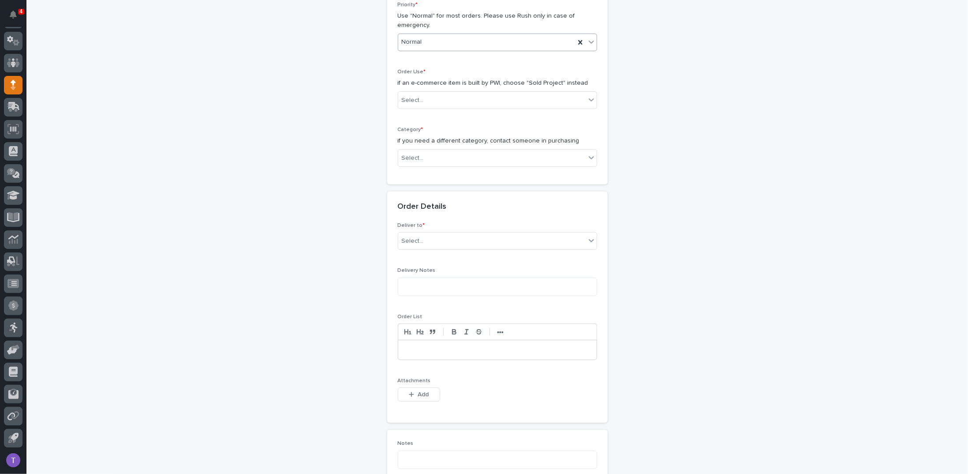
scroll to position [221, 0]
click at [427, 92] on div "Select..." at bounding box center [491, 96] width 187 height 15
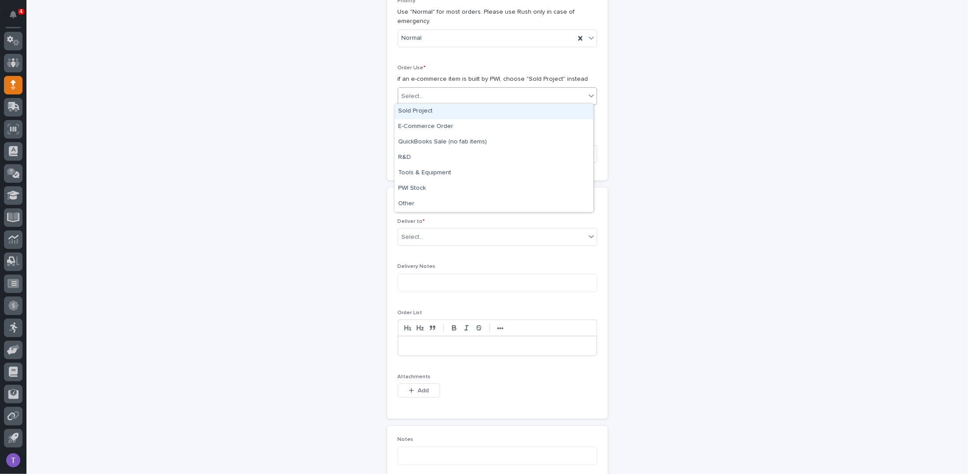
click at [412, 109] on div "Sold Project" at bounding box center [494, 111] width 198 height 15
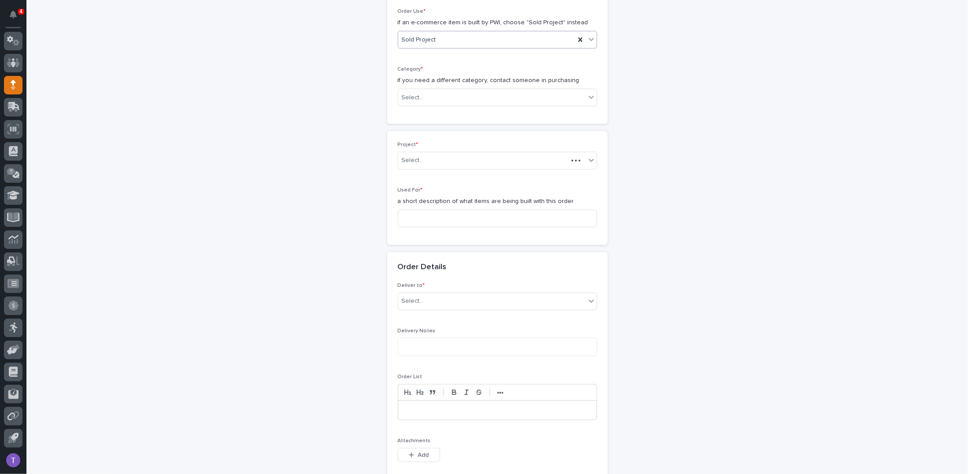
scroll to position [281, 0]
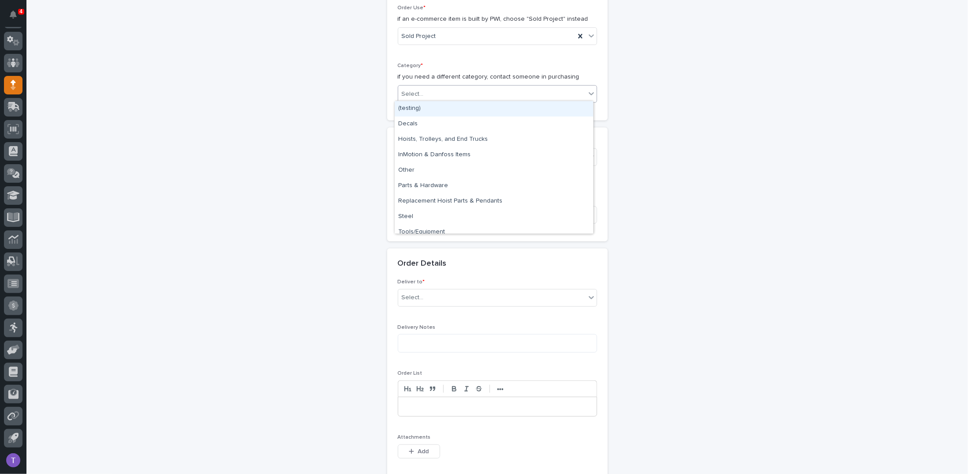
click at [433, 88] on div "Select..." at bounding box center [491, 94] width 187 height 15
click at [411, 182] on div "Parts & Hardware" at bounding box center [494, 185] width 198 height 15
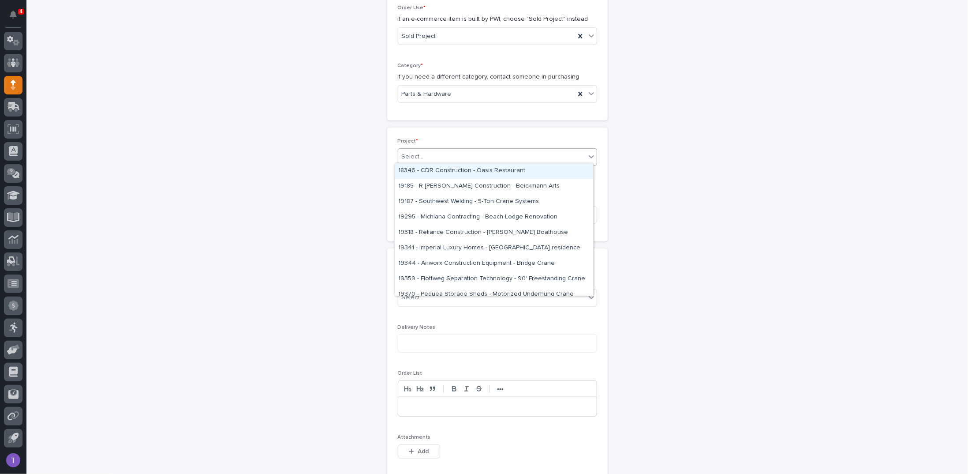
click at [423, 150] on div "Select..." at bounding box center [491, 157] width 187 height 15
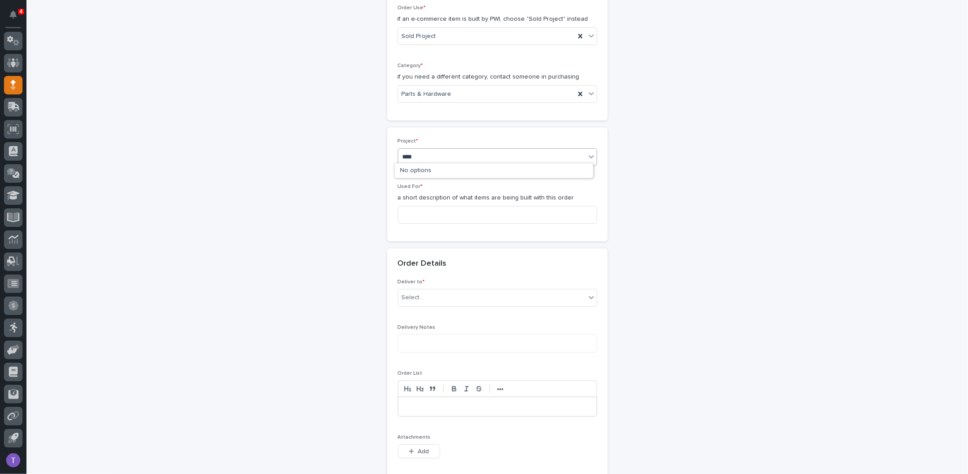
type input "*****"
click at [424, 169] on div "25891 - [PERSON_NAME] Construction Inc - New Plant Setup - Mezzanine Project" at bounding box center [494, 170] width 198 height 15
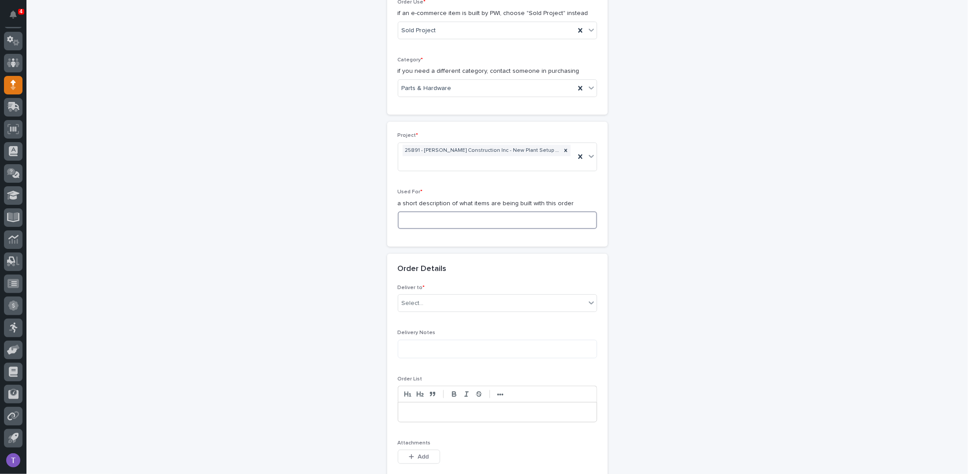
click at [407, 218] on input at bounding box center [497, 220] width 199 height 18
click at [413, 299] on div "Select..." at bounding box center [413, 303] width 22 height 9
click at [405, 314] on div "PWI" at bounding box center [494, 317] width 198 height 15
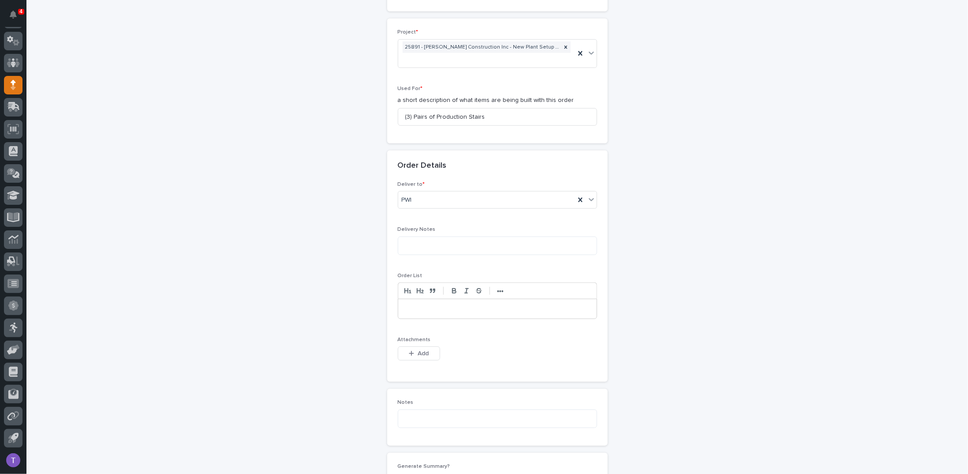
scroll to position [374, 0]
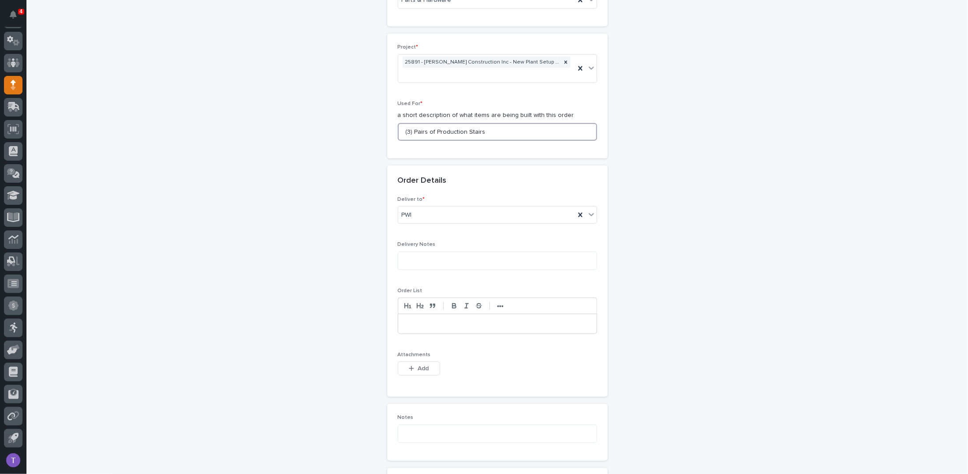
click at [415, 130] on input "(3) Pairs of Production Stairs" at bounding box center [497, 132] width 199 height 18
click at [438, 127] on input "(3) Set of (2) of Production Stairs" at bounding box center [497, 132] width 199 height 18
drag, startPoint x: 403, startPoint y: 129, endPoint x: 408, endPoint y: 128, distance: 4.5
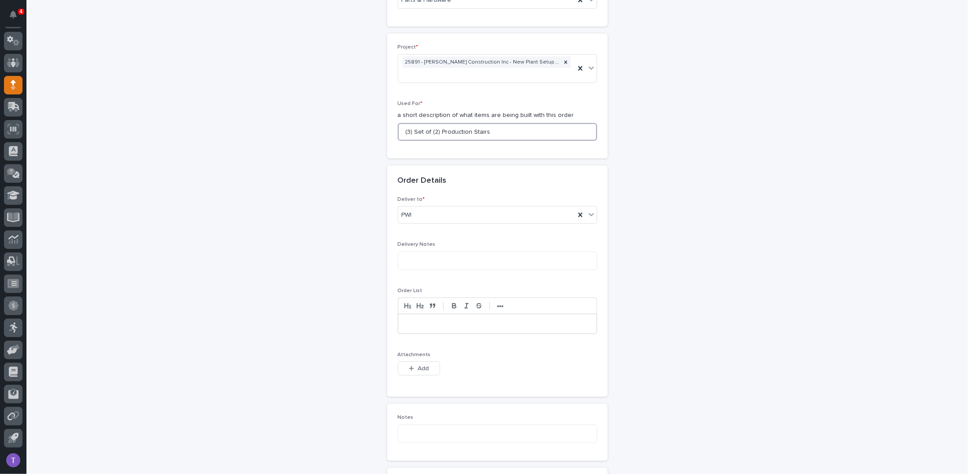
click at [408, 128] on input "(3) Set of (2) Production Stairs" at bounding box center [497, 132] width 199 height 18
drag, startPoint x: 411, startPoint y: 129, endPoint x: 436, endPoint y: 127, distance: 25.2
click at [436, 127] on input "(6) Set of (2) Production Stairs" at bounding box center [497, 132] width 199 height 18
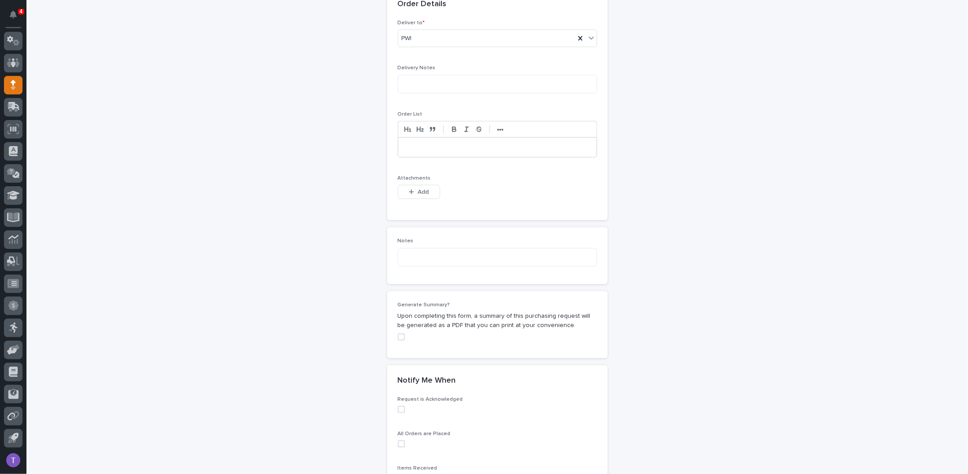
scroll to position [507, 0]
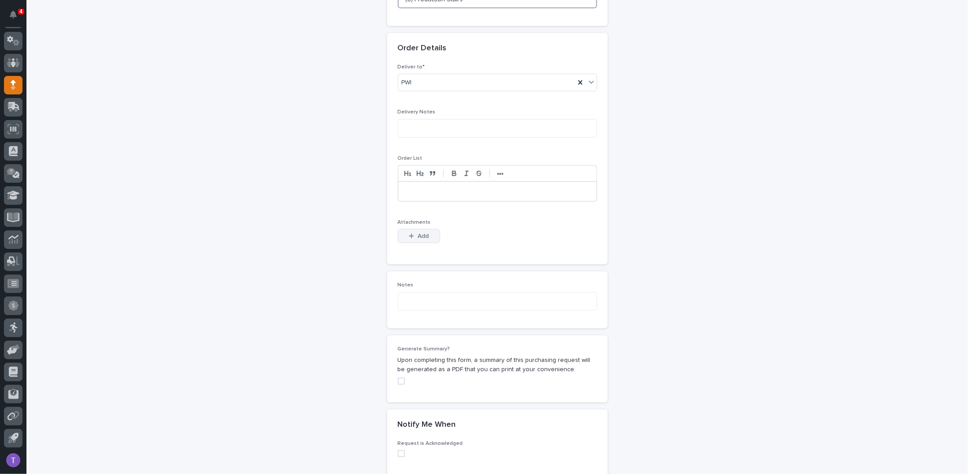
type input "(6) Production Stairs"
click at [416, 229] on button "Add" at bounding box center [419, 236] width 42 height 14
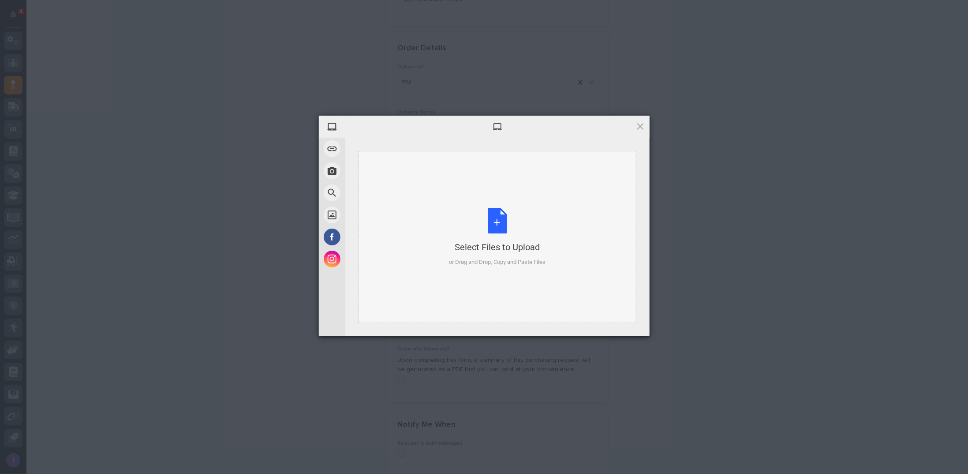
click at [498, 218] on div "Select Files to Upload or Drag and Drop, Copy and Paste Files" at bounding box center [497, 237] width 97 height 59
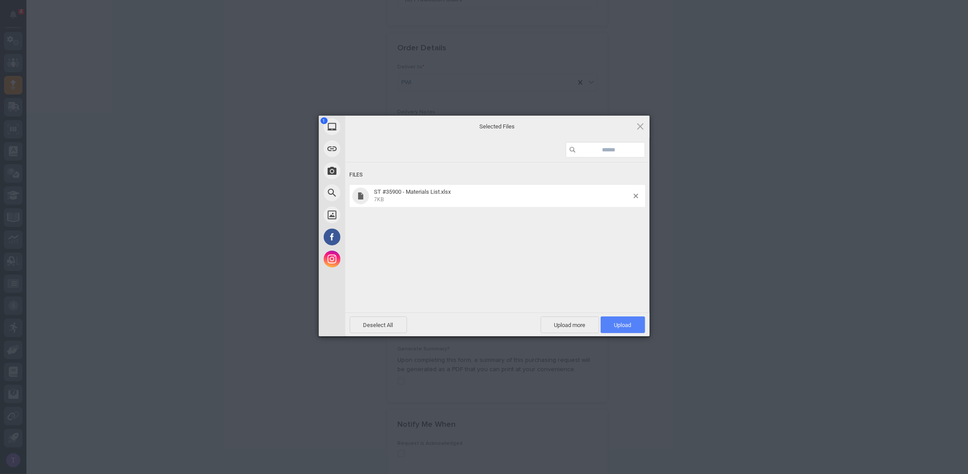
click at [622, 322] on span "Upload 1" at bounding box center [622, 325] width 17 height 7
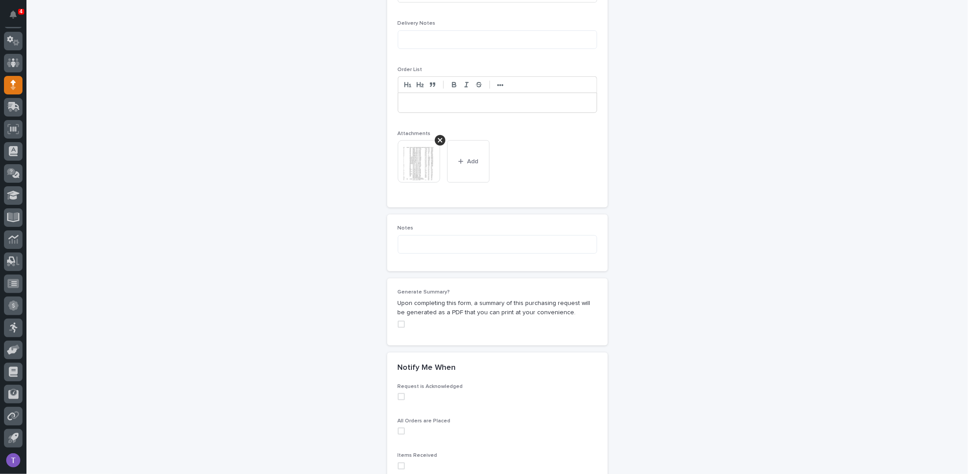
scroll to position [695, 0]
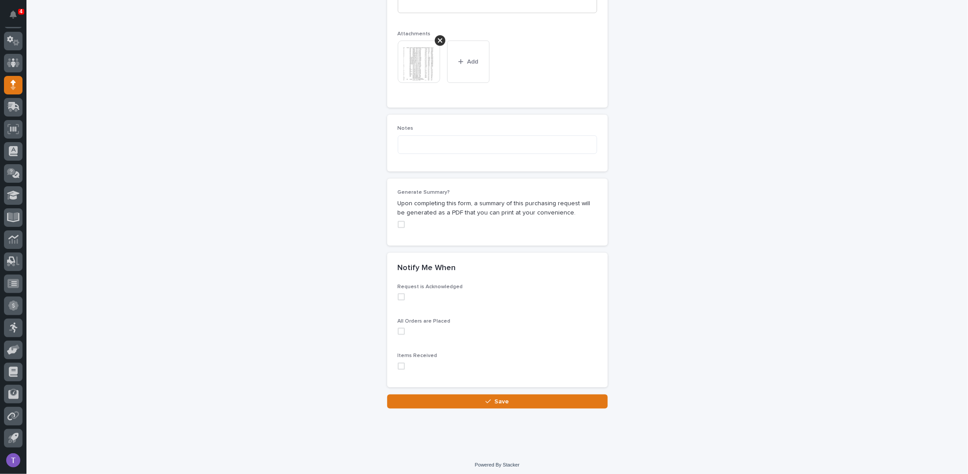
click at [399, 221] on span at bounding box center [401, 224] width 7 height 7
click at [496, 398] on span "Save" at bounding box center [501, 401] width 15 height 6
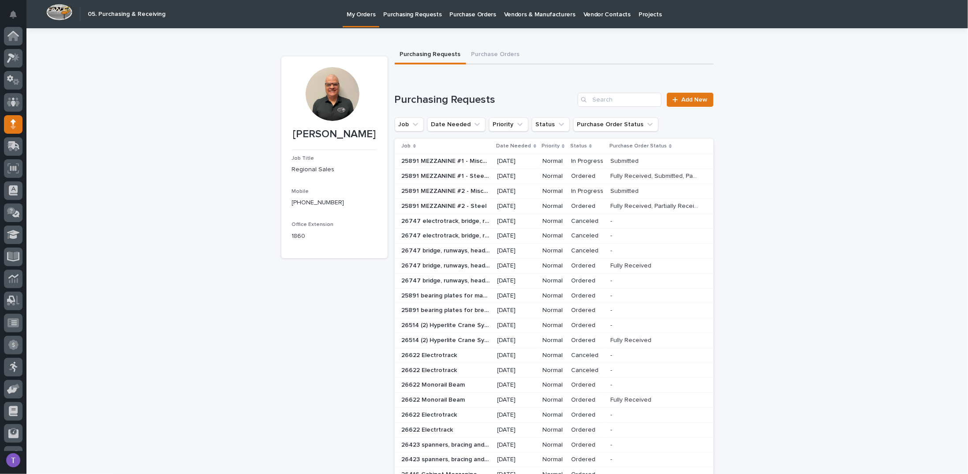
scroll to position [39, 0]
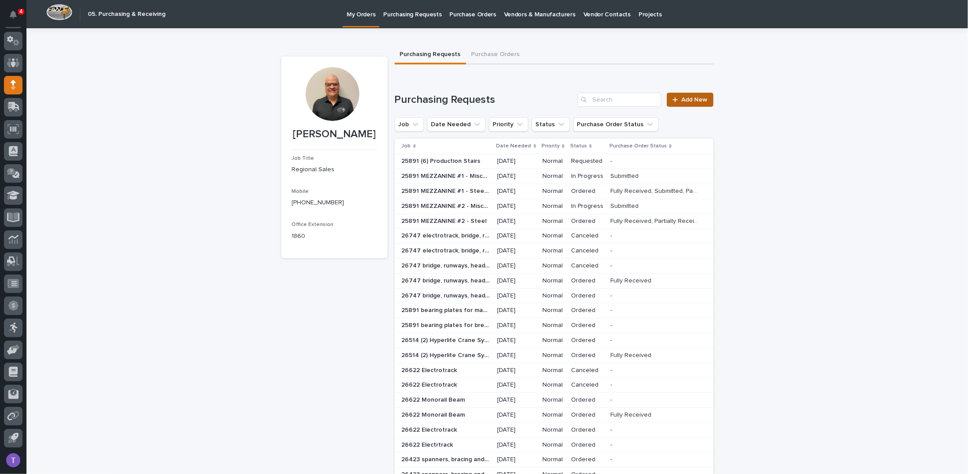
click at [688, 97] on span "Add New" at bounding box center [695, 100] width 26 height 6
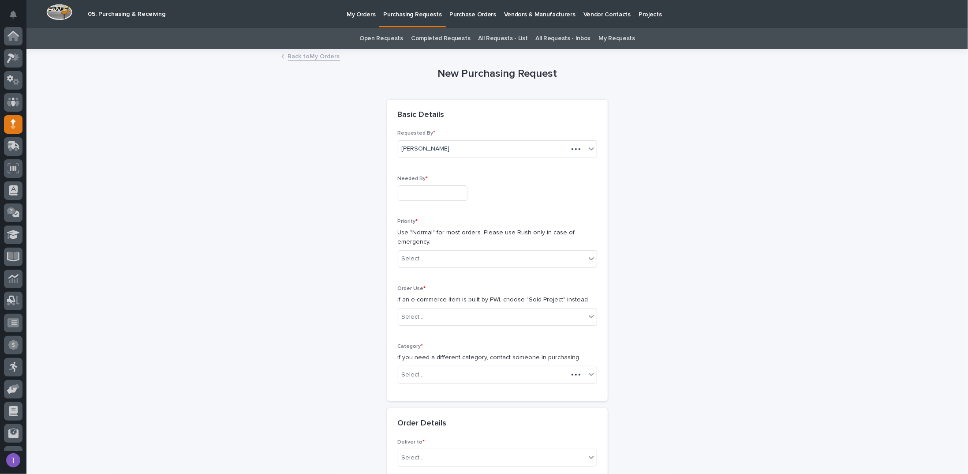
scroll to position [39, 0]
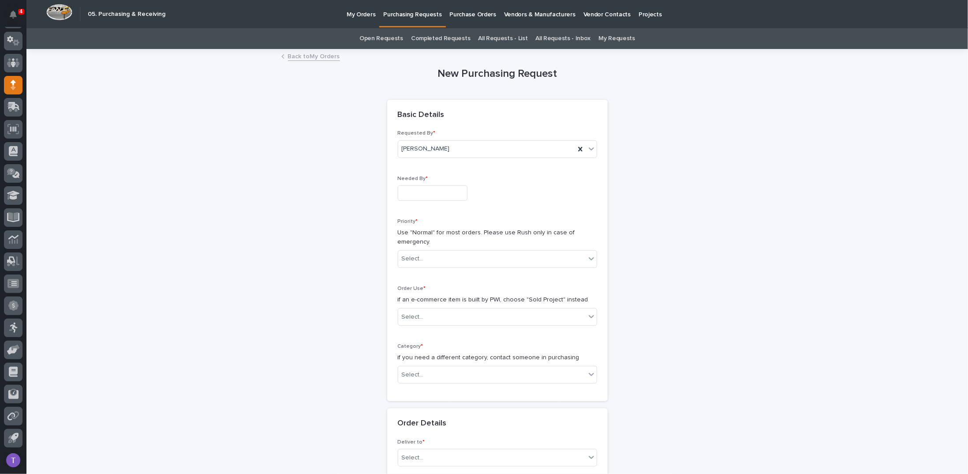
click at [417, 190] on input "text" at bounding box center [433, 192] width 70 height 15
click at [395, 132] on div "18" at bounding box center [395, 135] width 12 height 12
type input "**********"
click at [431, 255] on div "Select..." at bounding box center [491, 258] width 187 height 15
click at [405, 303] on div "Normal" at bounding box center [494, 305] width 198 height 15
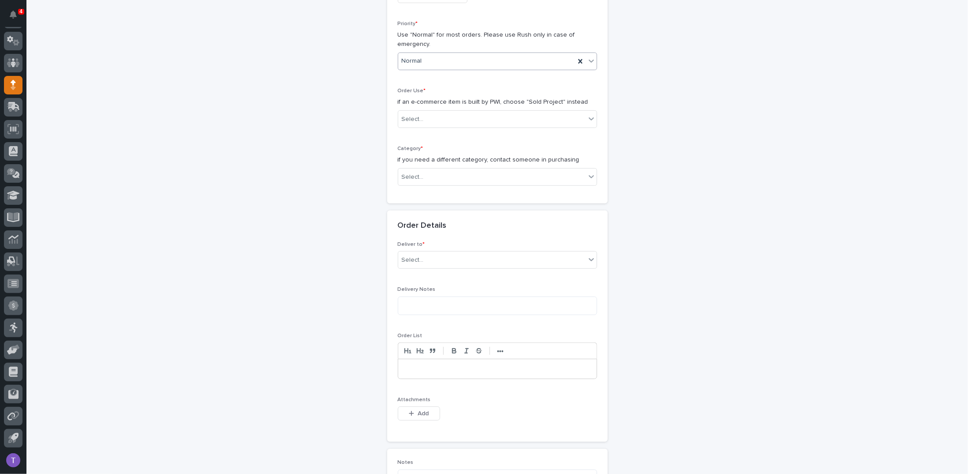
scroll to position [221, 0]
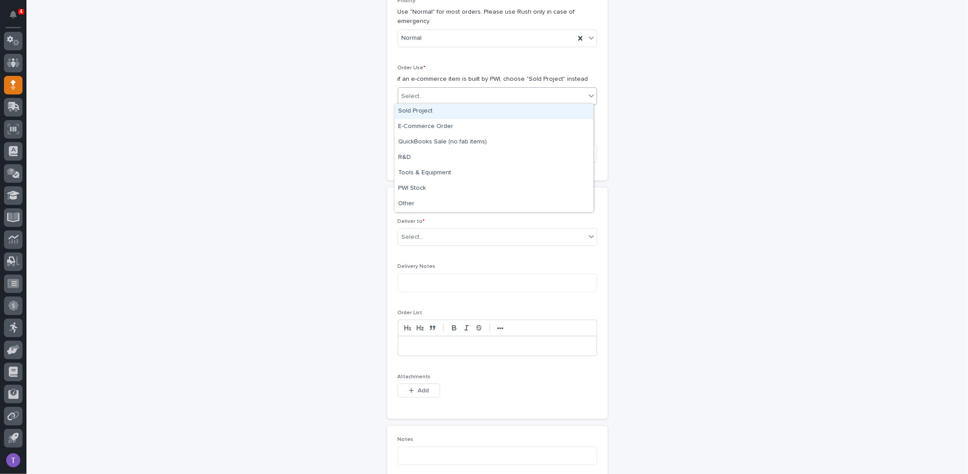
click at [404, 92] on div "Select..." at bounding box center [413, 96] width 22 height 9
click at [409, 111] on div "Sold Project" at bounding box center [494, 111] width 198 height 15
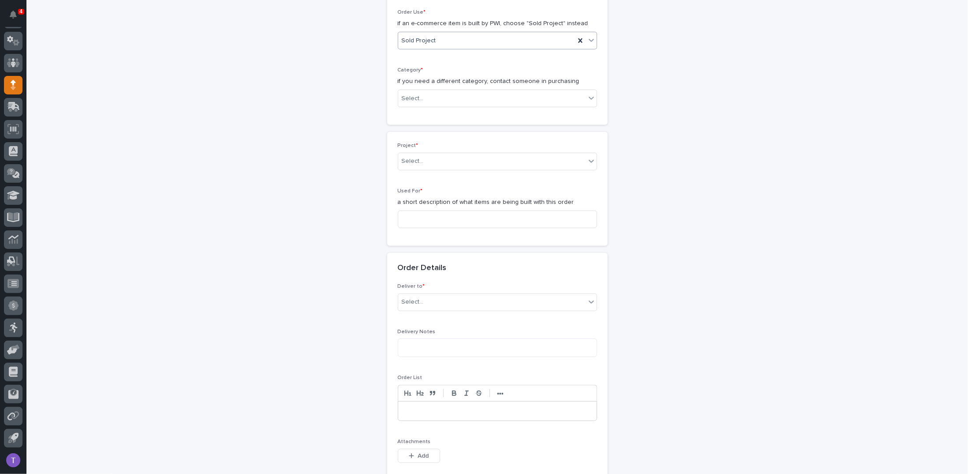
scroll to position [281, 0]
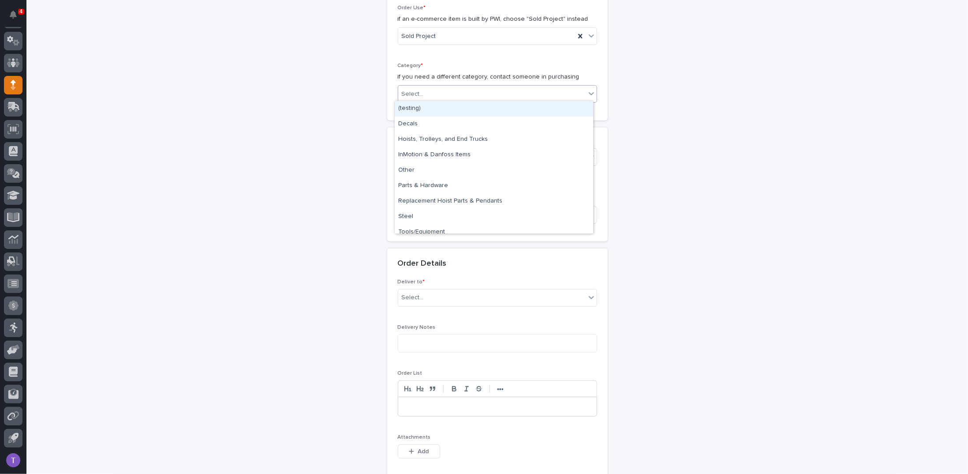
click at [421, 92] on div "Select..." at bounding box center [491, 94] width 187 height 15
click at [409, 217] on div "Steel" at bounding box center [494, 216] width 198 height 15
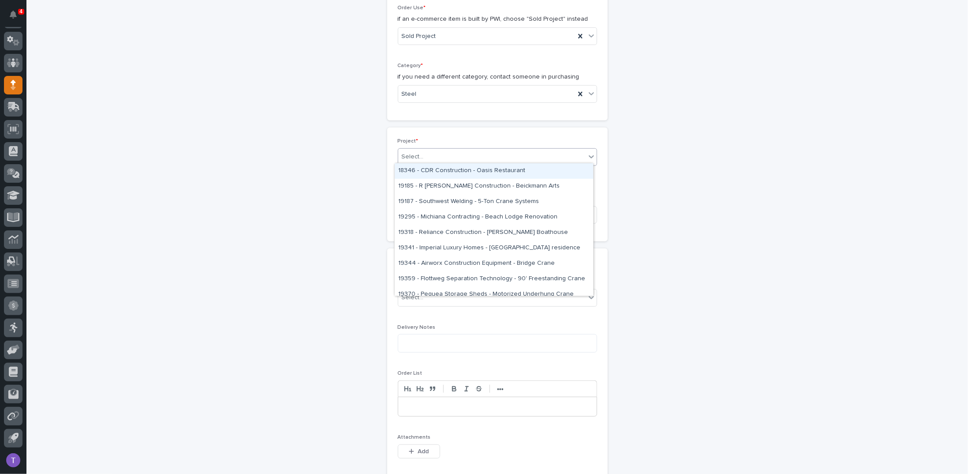
click at [428, 156] on div "Select..." at bounding box center [491, 157] width 187 height 15
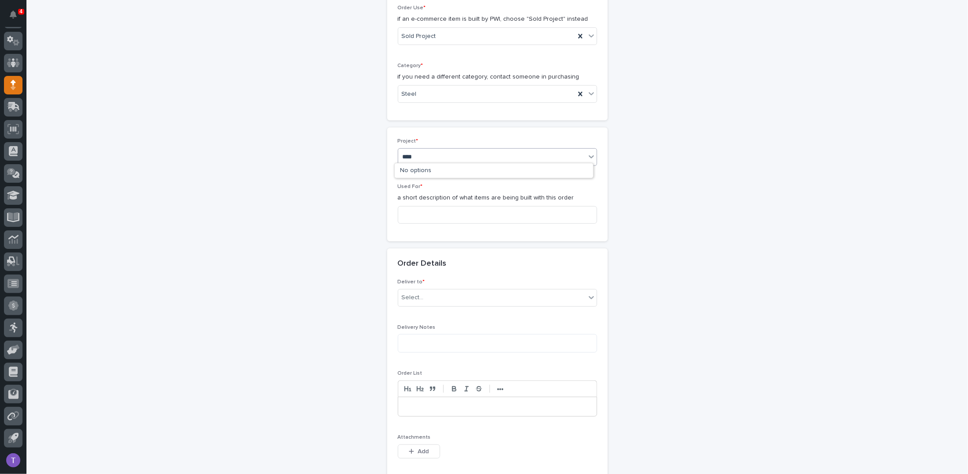
type input "*****"
click at [432, 166] on div "25891 - [PERSON_NAME] Construction Inc - New Plant Setup - Mezzanine Project" at bounding box center [494, 170] width 198 height 15
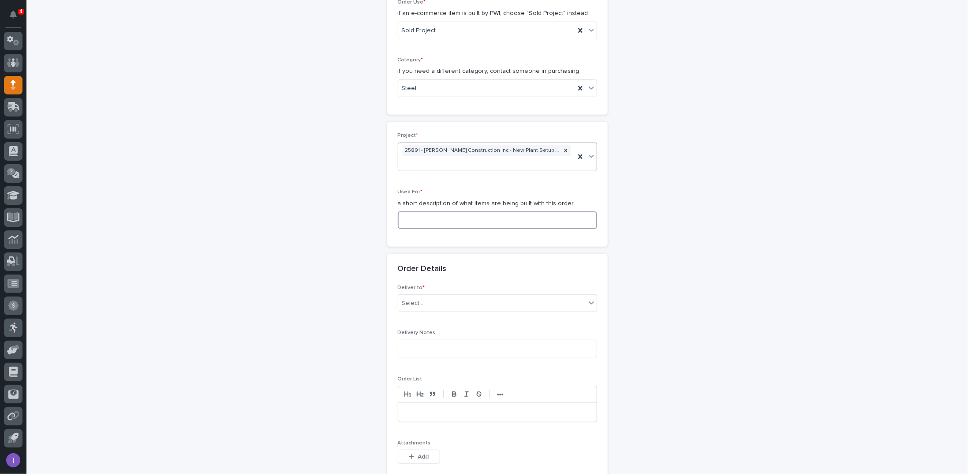
click at [421, 219] on input at bounding box center [497, 220] width 199 height 18
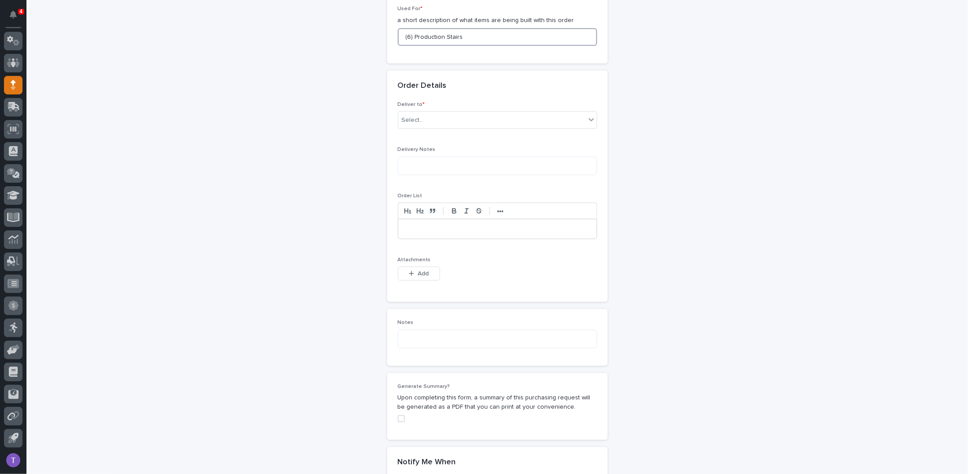
scroll to position [507, 0]
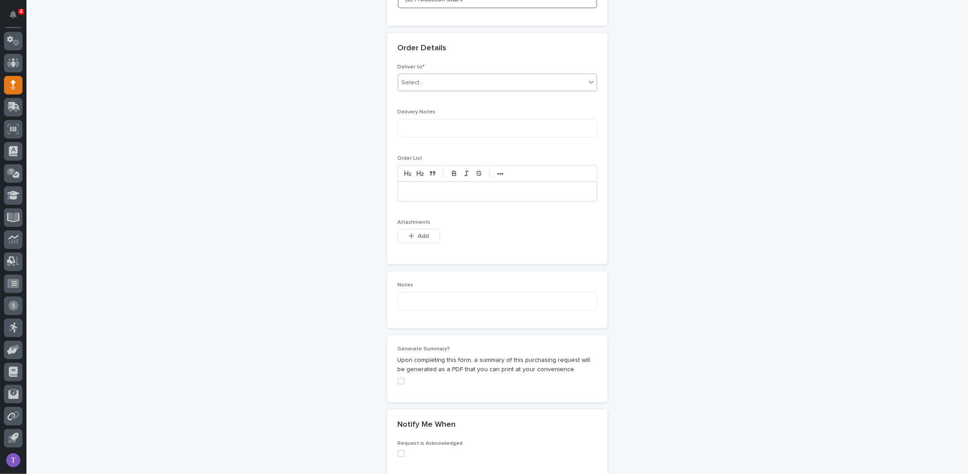
type input "(6) Production Stairs"
click at [413, 78] on div "Select..." at bounding box center [413, 82] width 22 height 9
click at [406, 97] on div "PWI" at bounding box center [494, 96] width 198 height 15
click at [414, 229] on button "Add" at bounding box center [419, 236] width 42 height 14
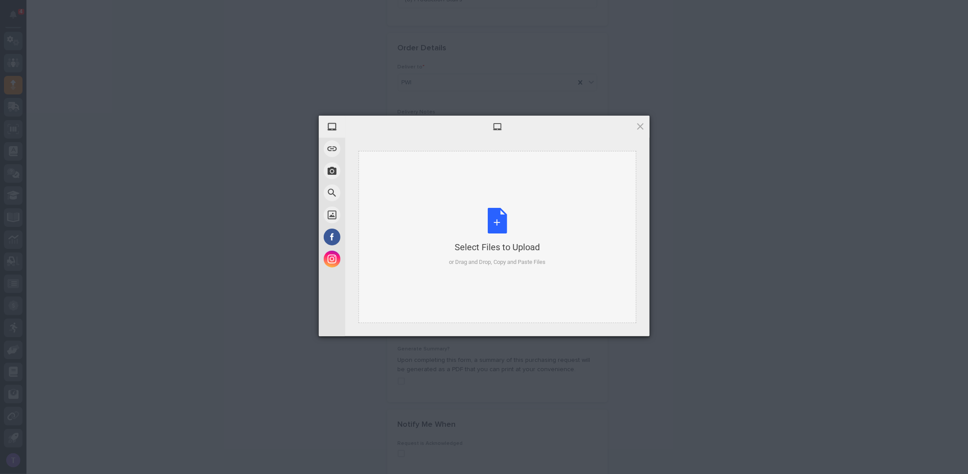
click at [496, 216] on div "Select Files to Upload or Drag and Drop, Copy and Paste Files" at bounding box center [497, 237] width 97 height 59
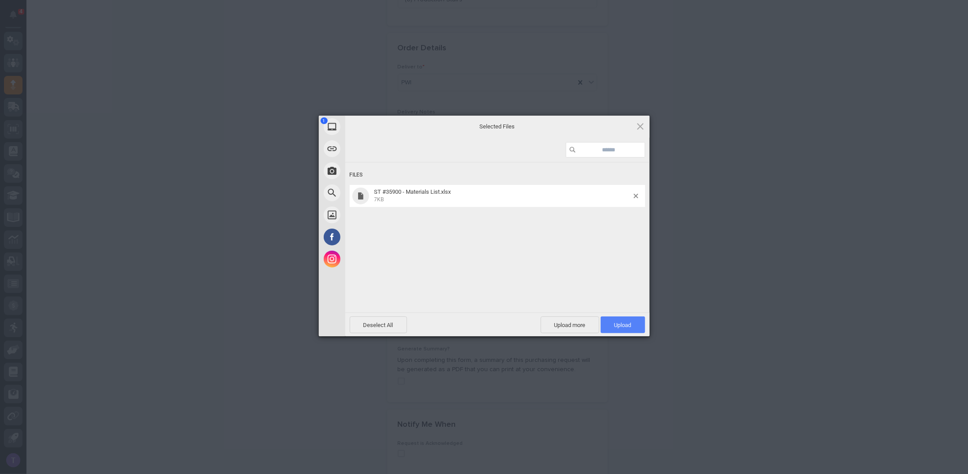
click at [617, 316] on span "Upload 1" at bounding box center [623, 324] width 45 height 17
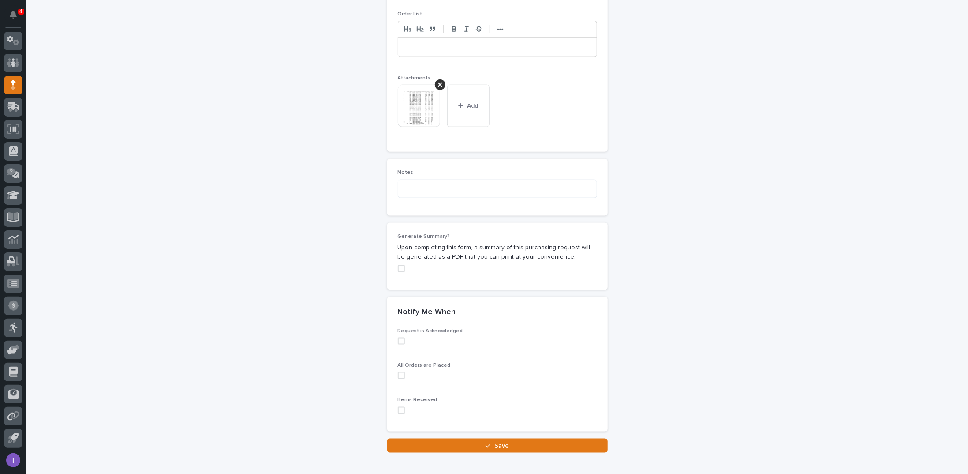
scroll to position [695, 0]
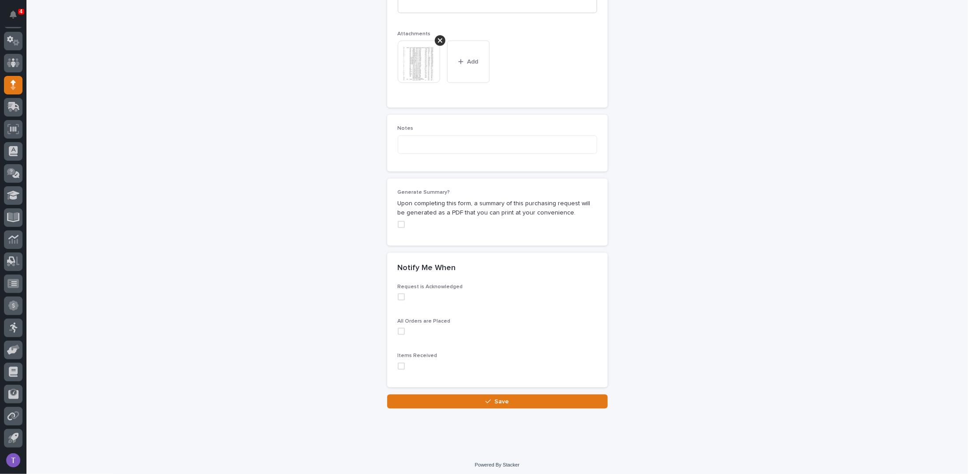
click at [398, 222] on span at bounding box center [401, 224] width 7 height 7
click at [495, 398] on span "Save" at bounding box center [501, 401] width 15 height 6
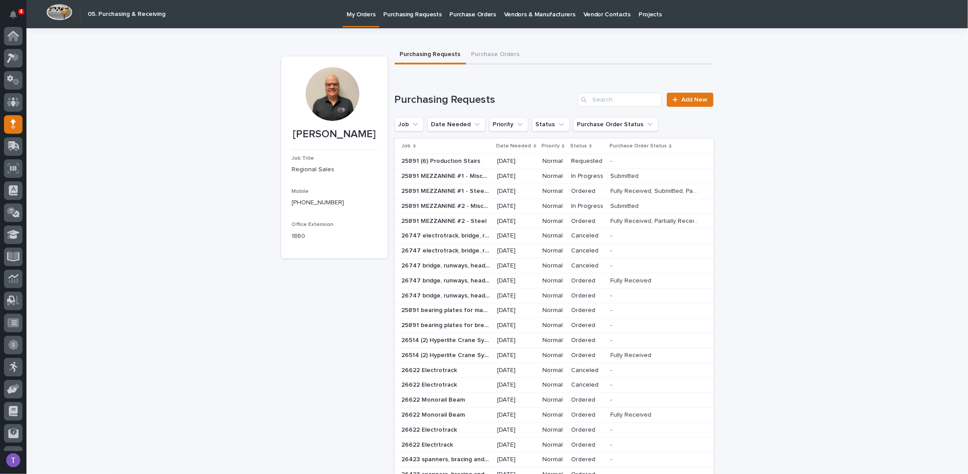
scroll to position [39, 0]
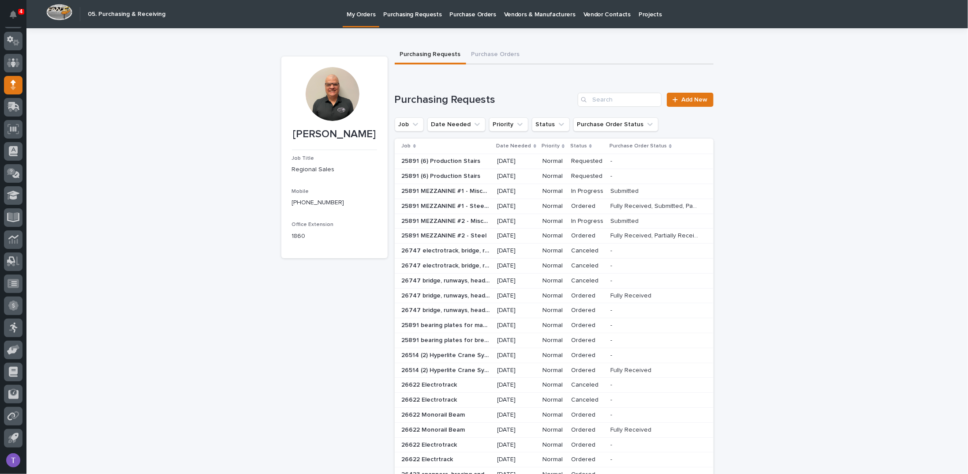
click at [295, 356] on div "Tim Ergle Job Title Regional Sales Mobile (574) 522-1854 Office Extension 1860" at bounding box center [334, 377] width 106 height 643
